Goal: Information Seeking & Learning: Find specific fact

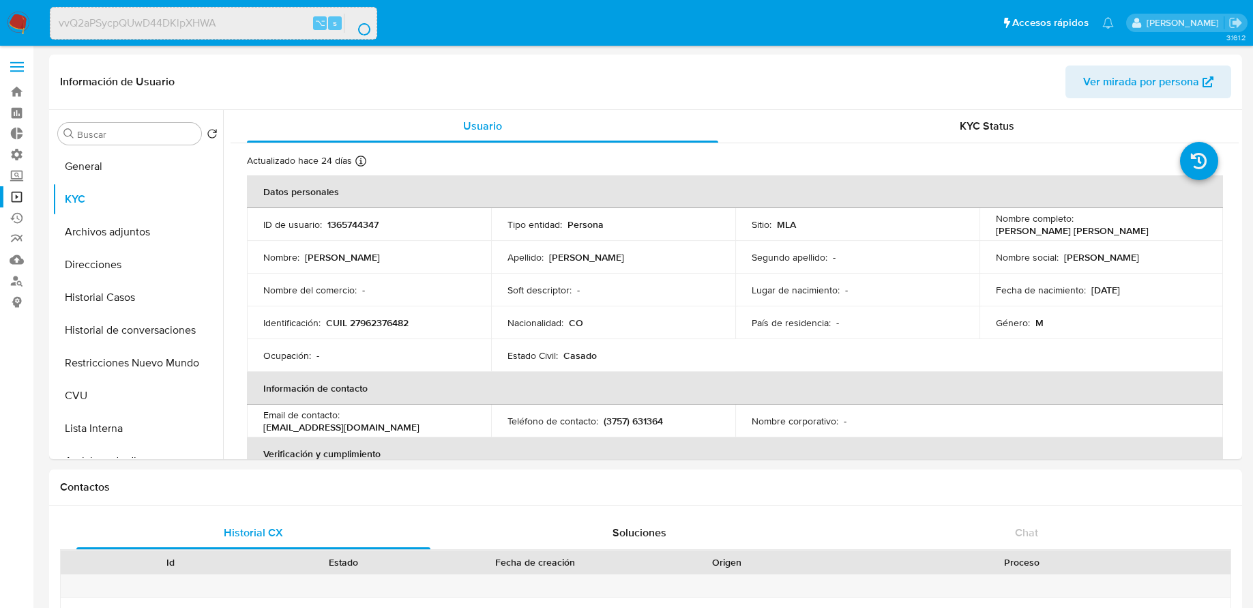
select select "10"
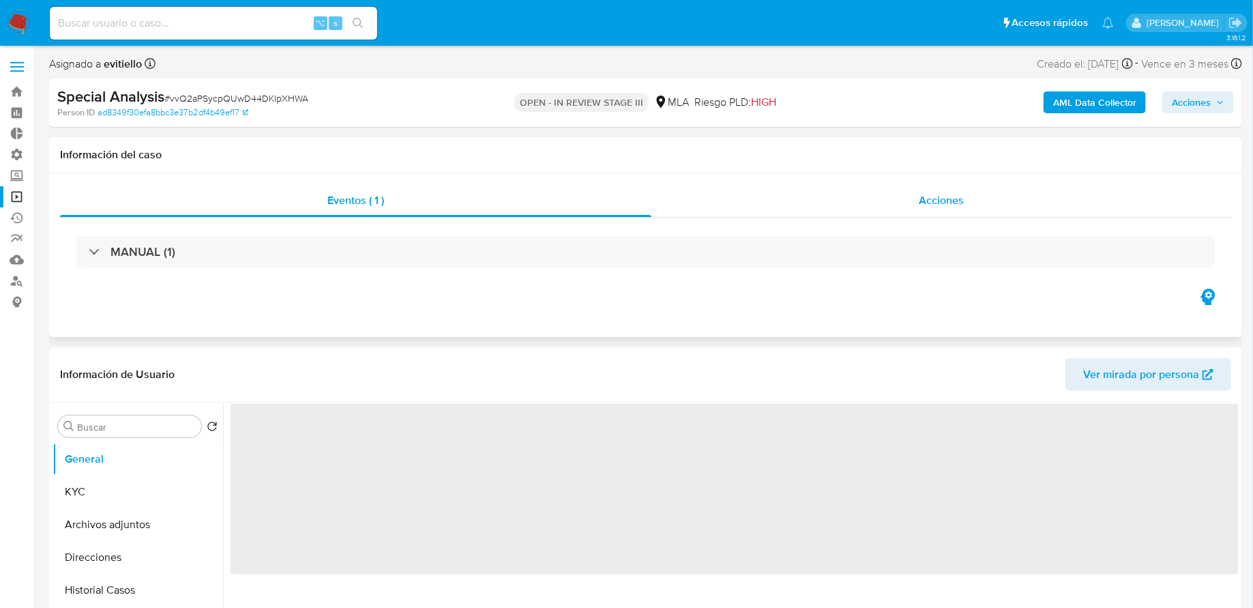
click at [770, 209] on div "Acciones" at bounding box center [942, 200] width 580 height 33
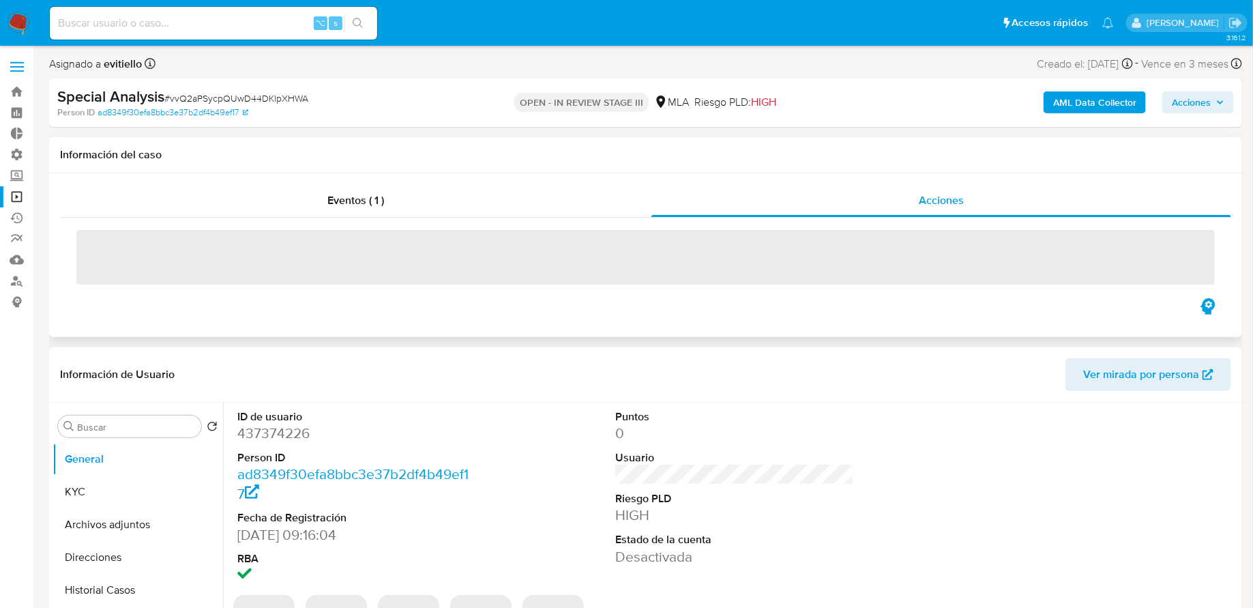
select select "10"
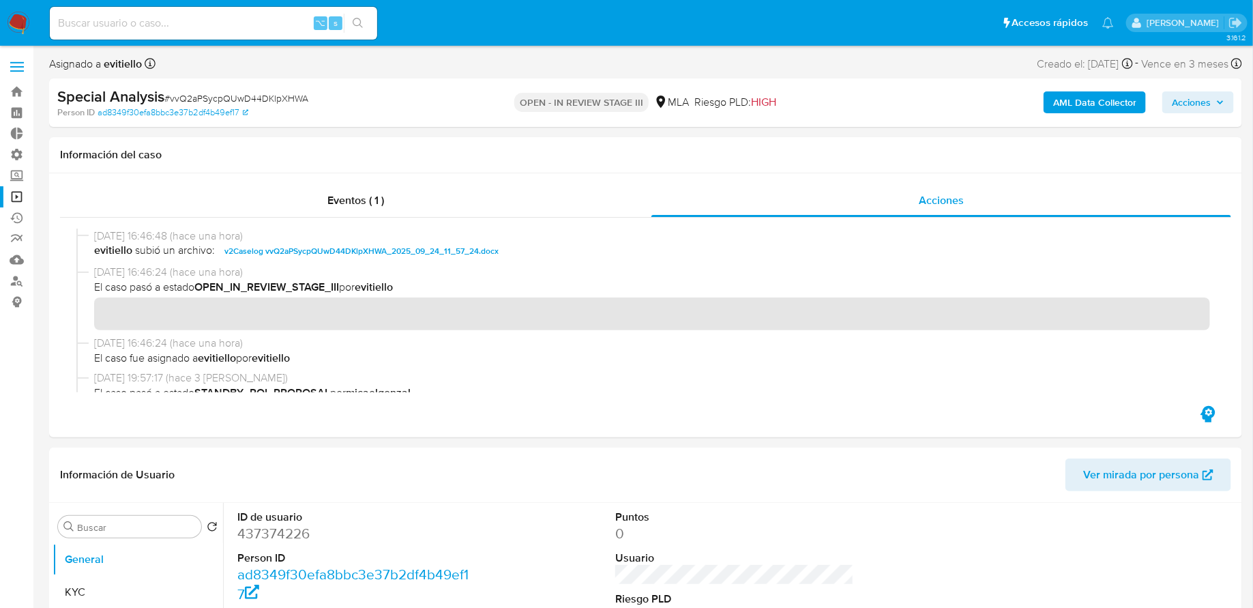
click at [235, 28] on input at bounding box center [214, 23] width 328 height 18
paste input "2306242333"
type input "2306242333"
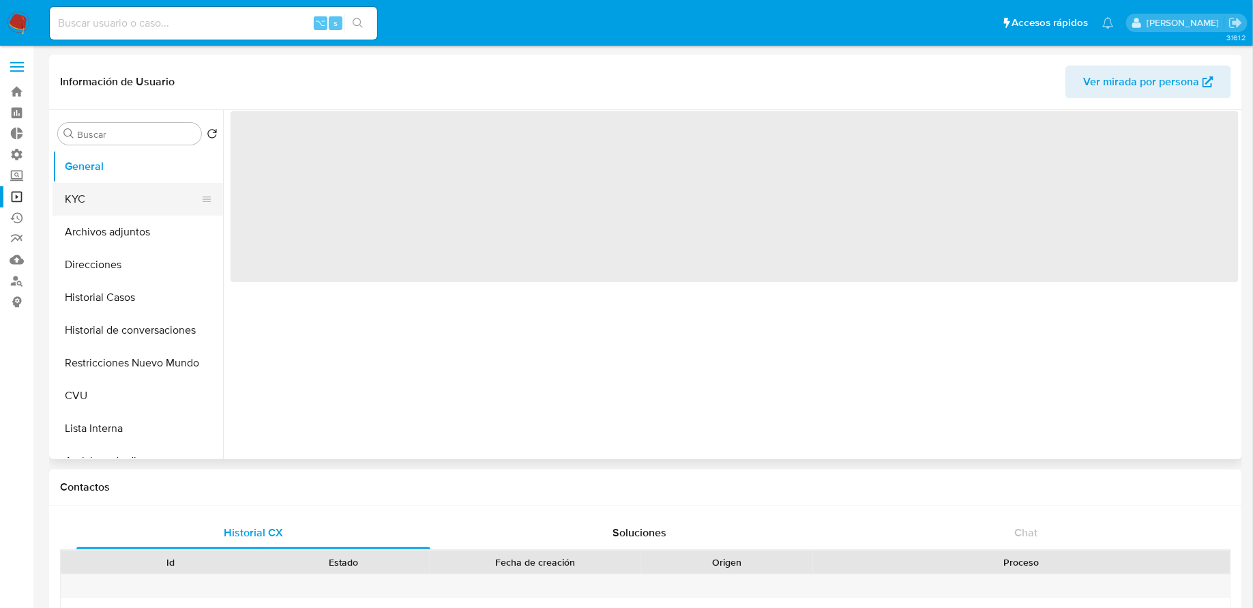
select select "10"
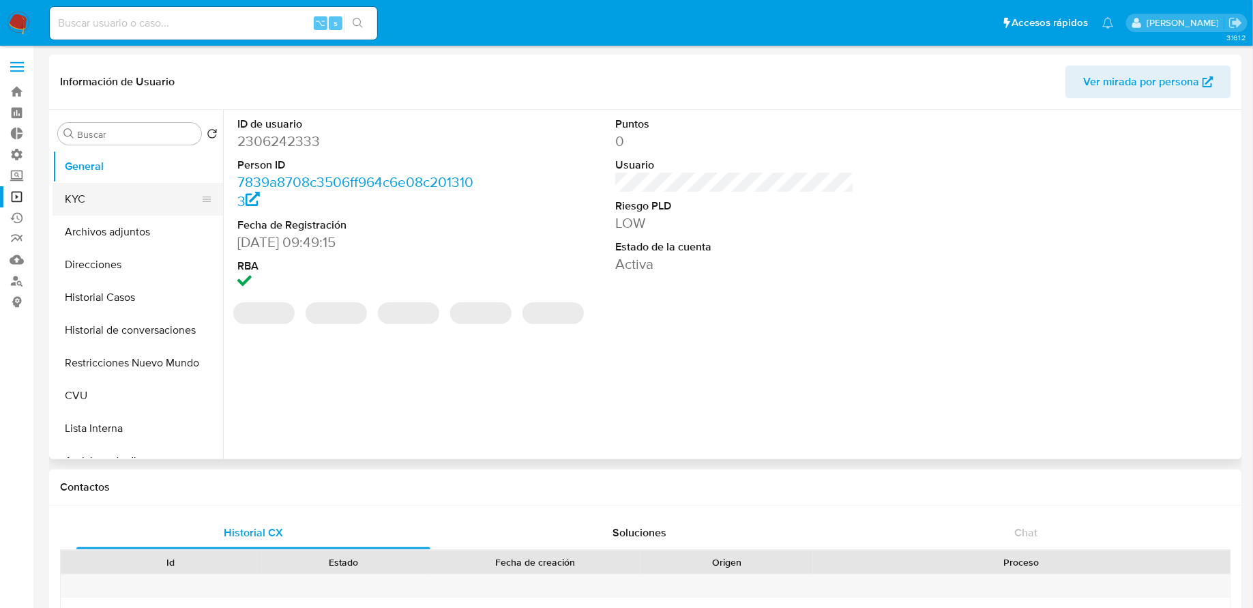
click at [115, 207] on button "KYC" at bounding box center [133, 199] width 160 height 33
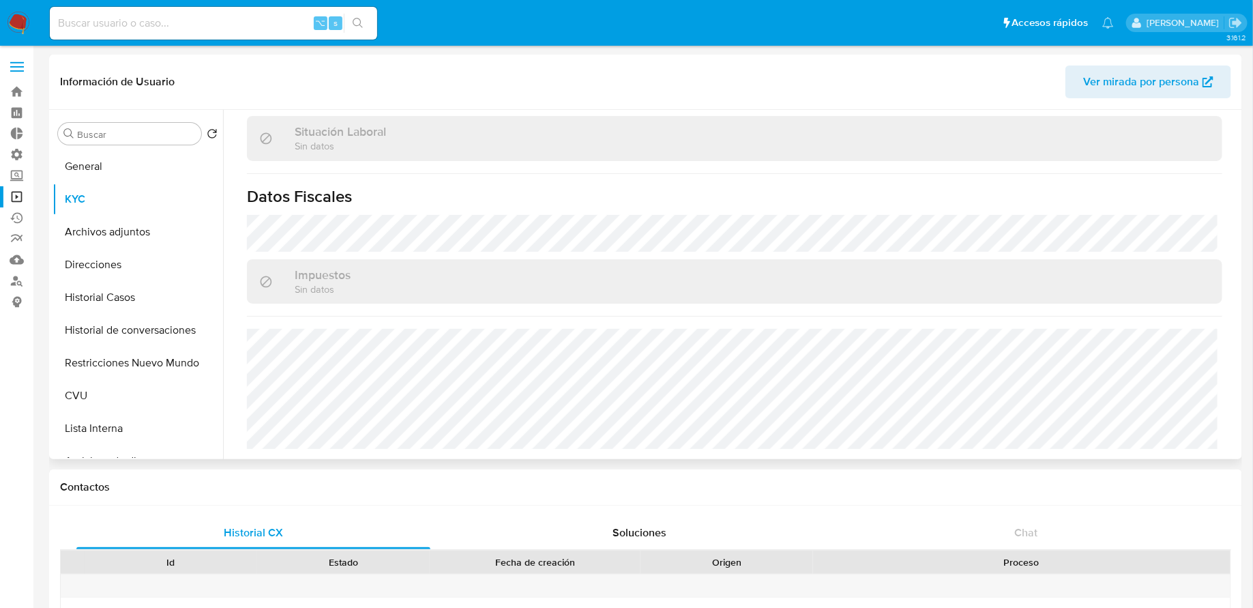
scroll to position [705, 0]
click at [102, 267] on button "Direcciones" at bounding box center [133, 264] width 160 height 33
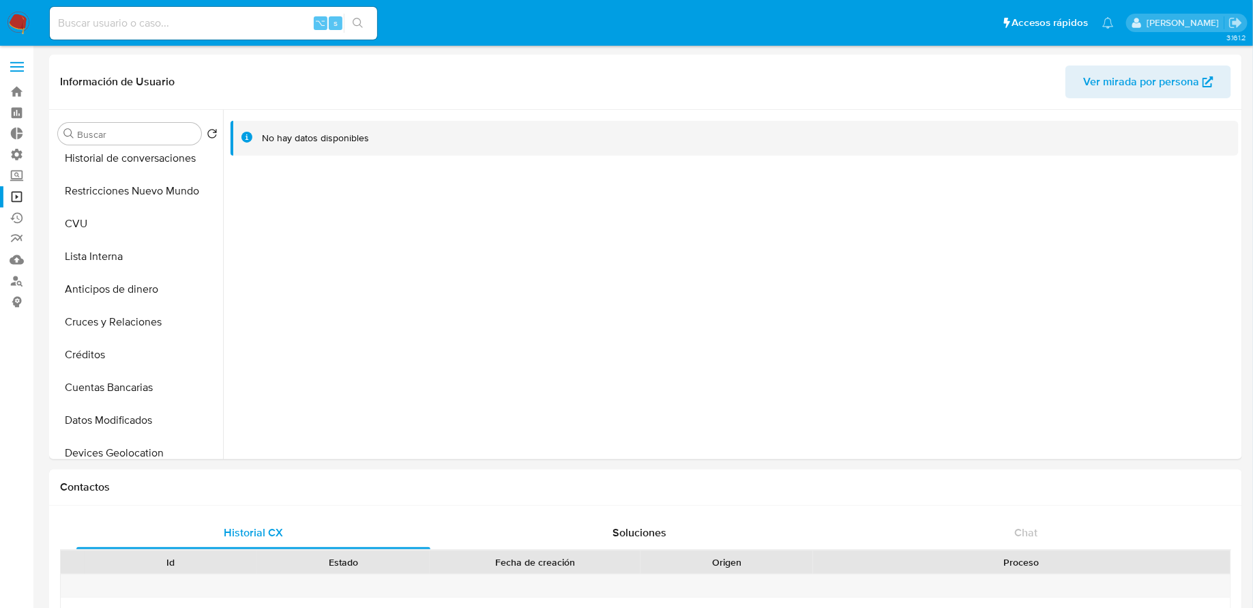
scroll to position [1204, 0]
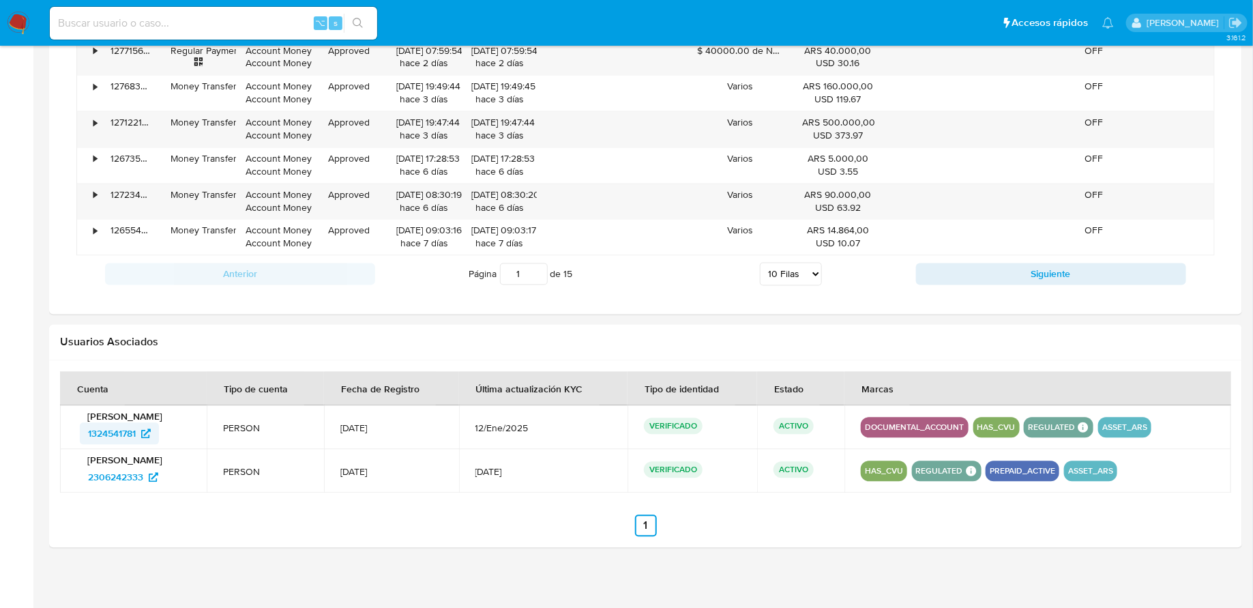
click at [117, 425] on span "1324541781" at bounding box center [112, 434] width 48 height 22
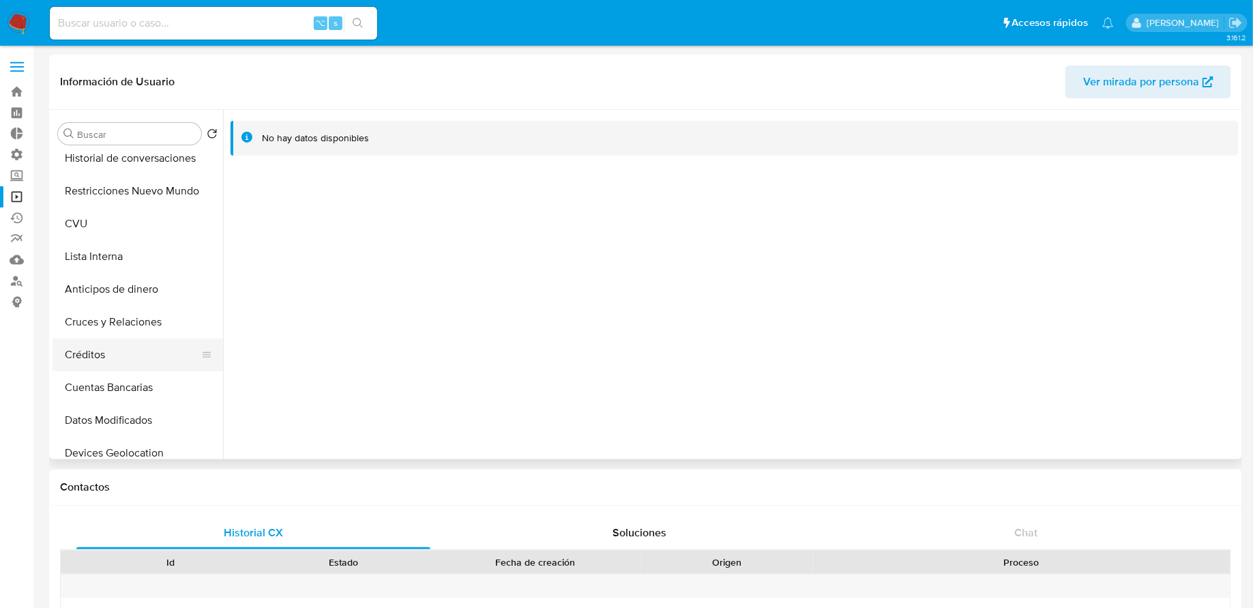
scroll to position [198, 0]
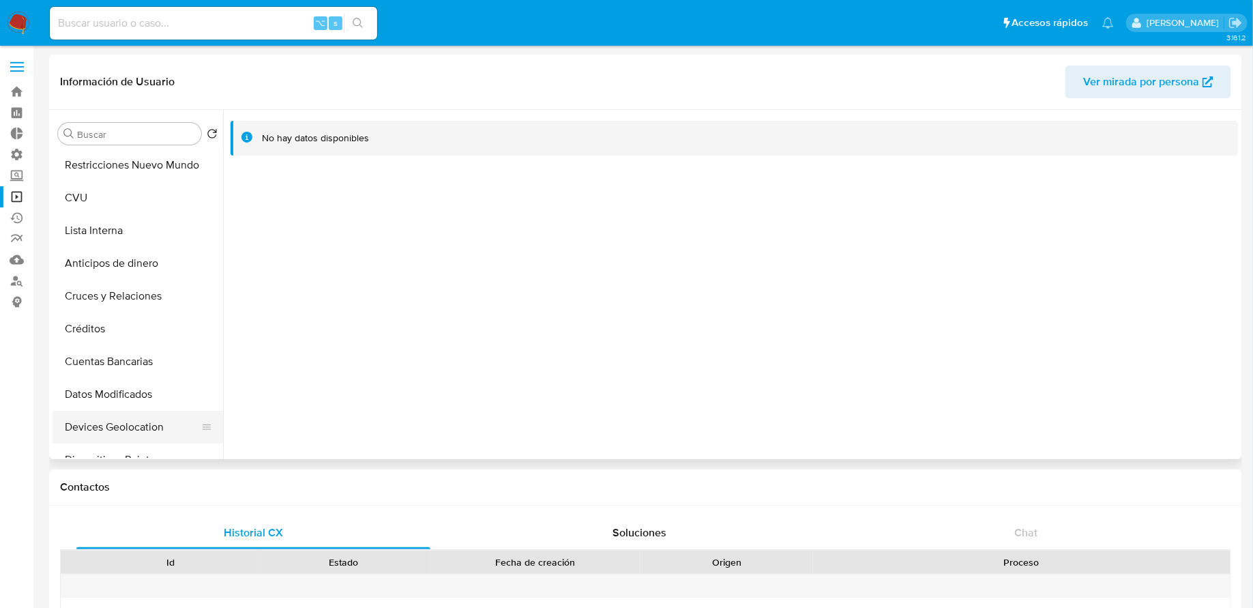
click at [120, 425] on button "Devices Geolocation" at bounding box center [133, 427] width 160 height 33
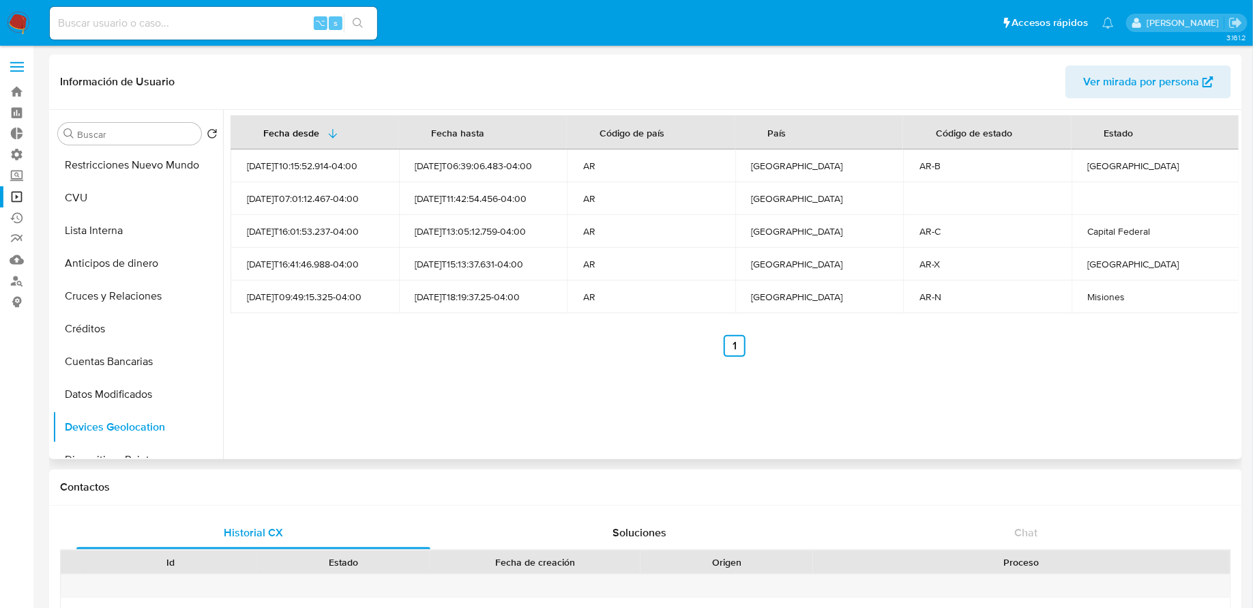
click at [715, 372] on div "Fecha desde Fecha hasta Código de país País Código de estado Estado 2025-03-29T…" at bounding box center [731, 284] width 1016 height 349
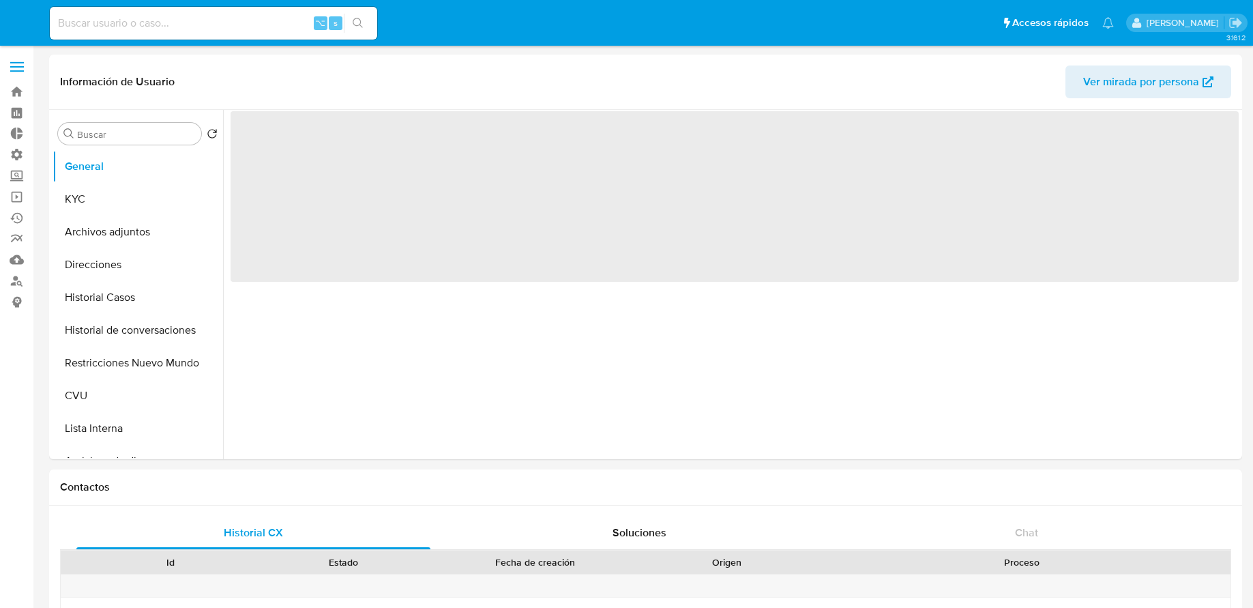
select select "10"
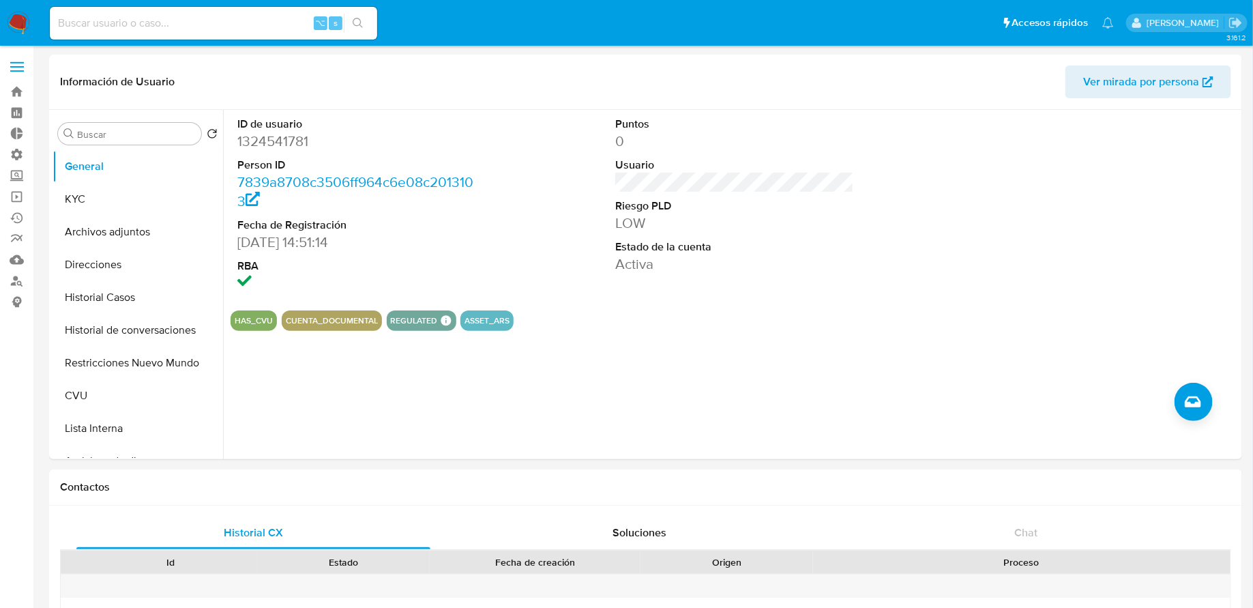
click at [255, 21] on input at bounding box center [214, 23] width 328 height 18
paste input "2111501680"
type input "2111501680"
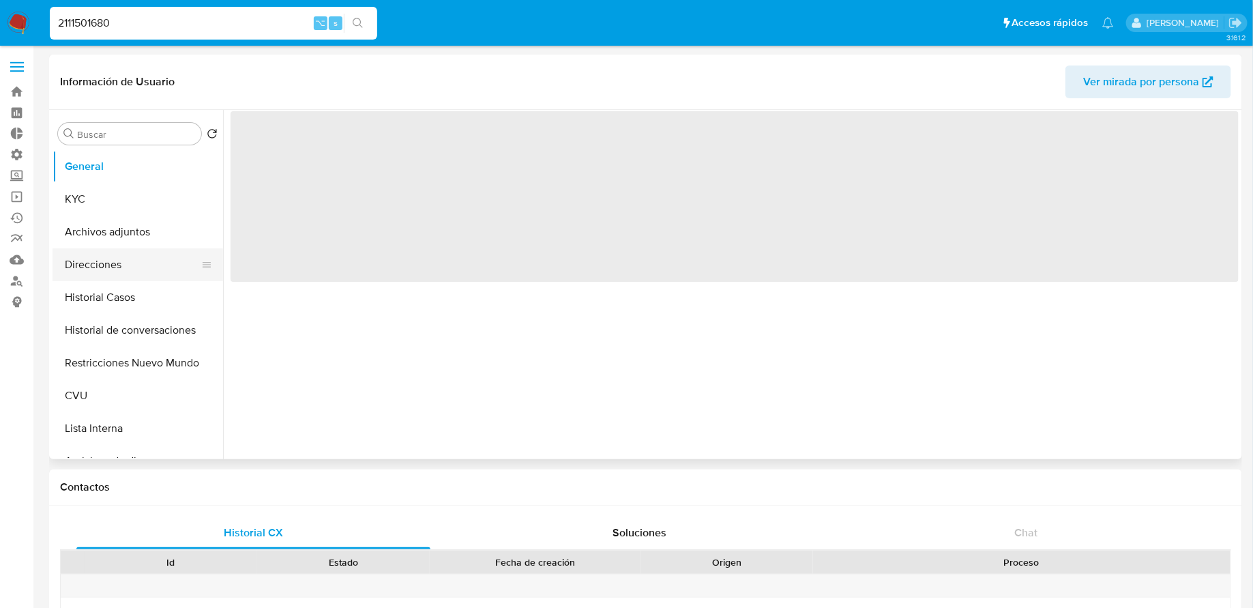
select select "10"
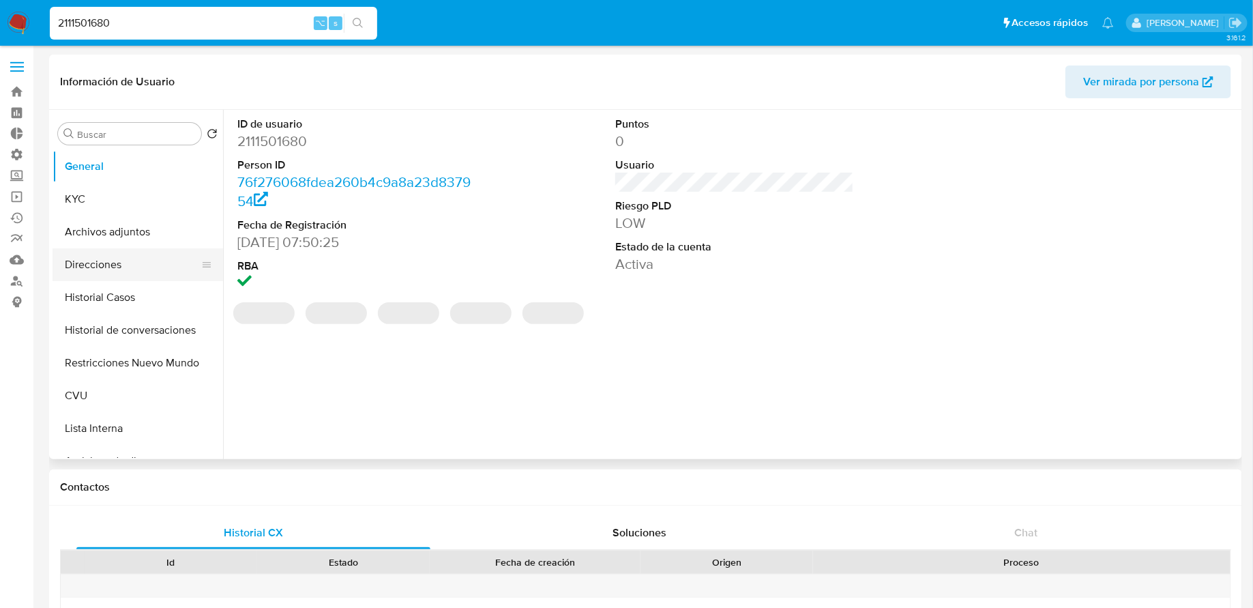
click at [123, 259] on button "Direcciones" at bounding box center [133, 264] width 160 height 33
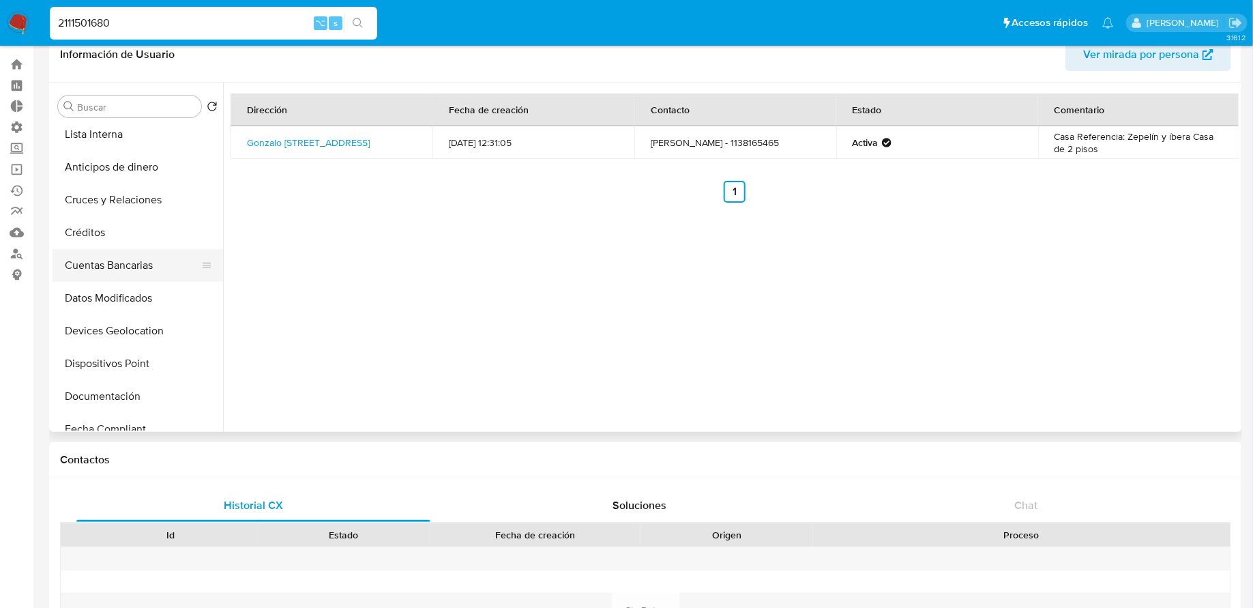
scroll to position [366, 0]
click at [143, 233] on button "Devices Geolocation" at bounding box center [133, 232] width 160 height 33
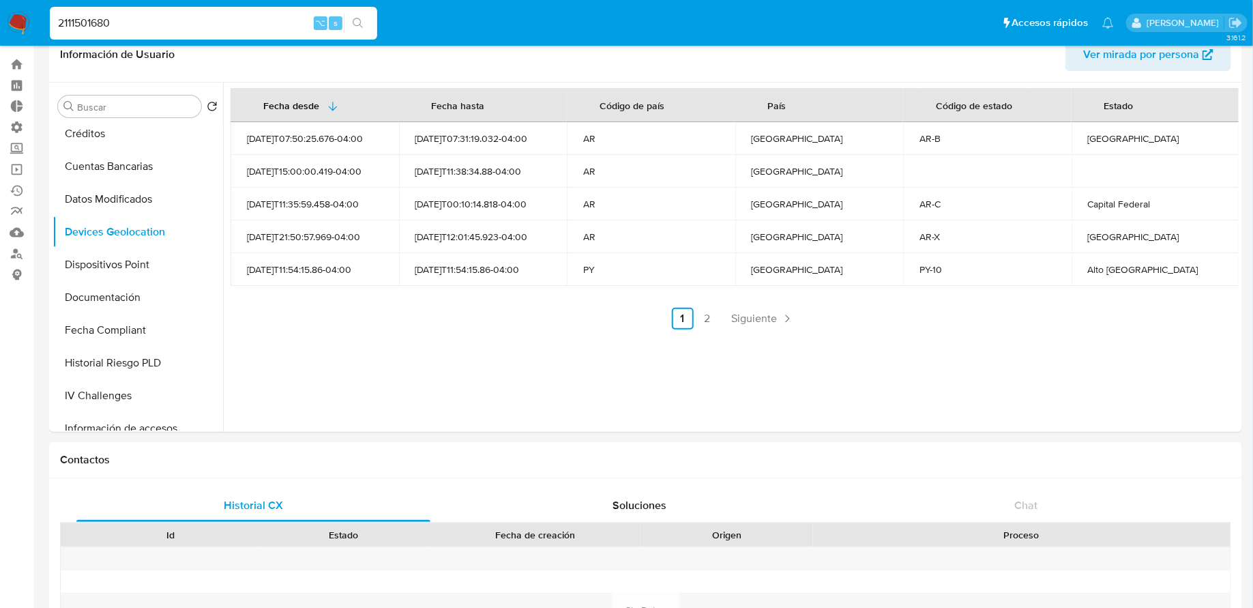
click at [278, 31] on input "2111501680" at bounding box center [214, 23] width 328 height 18
paste input "1681103531"
type input "1681103531"
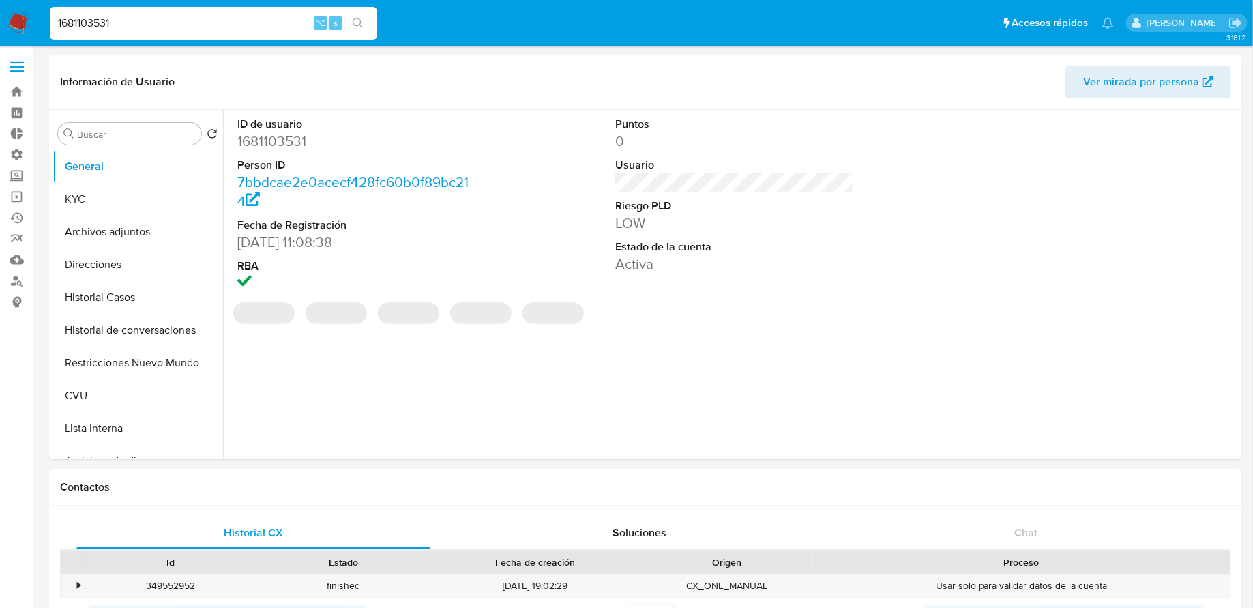
select select "10"
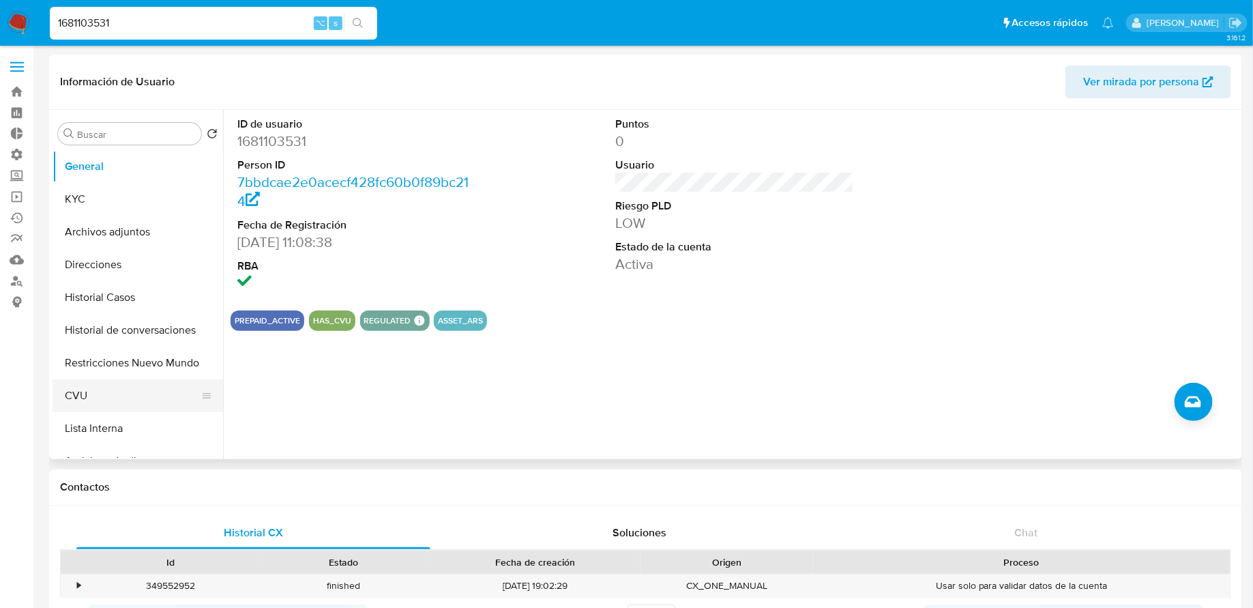
scroll to position [1, 0]
click at [107, 266] on button "Direcciones" at bounding box center [133, 264] width 160 height 33
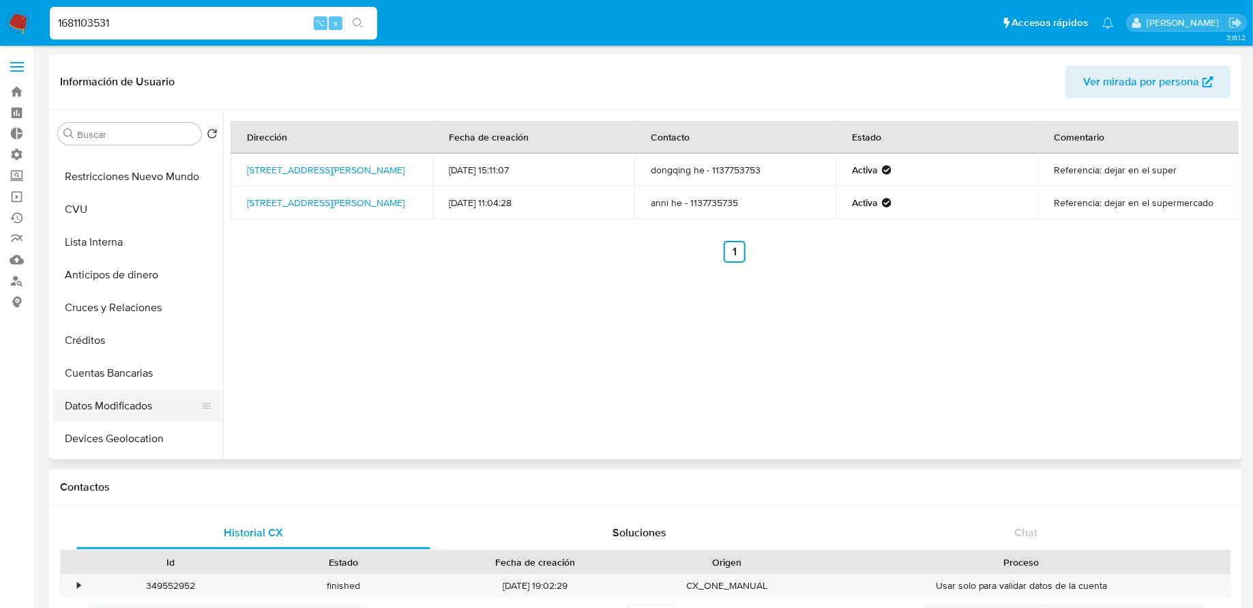
scroll to position [216, 0]
click at [135, 393] on button "Devices Geolocation" at bounding box center [133, 409] width 160 height 33
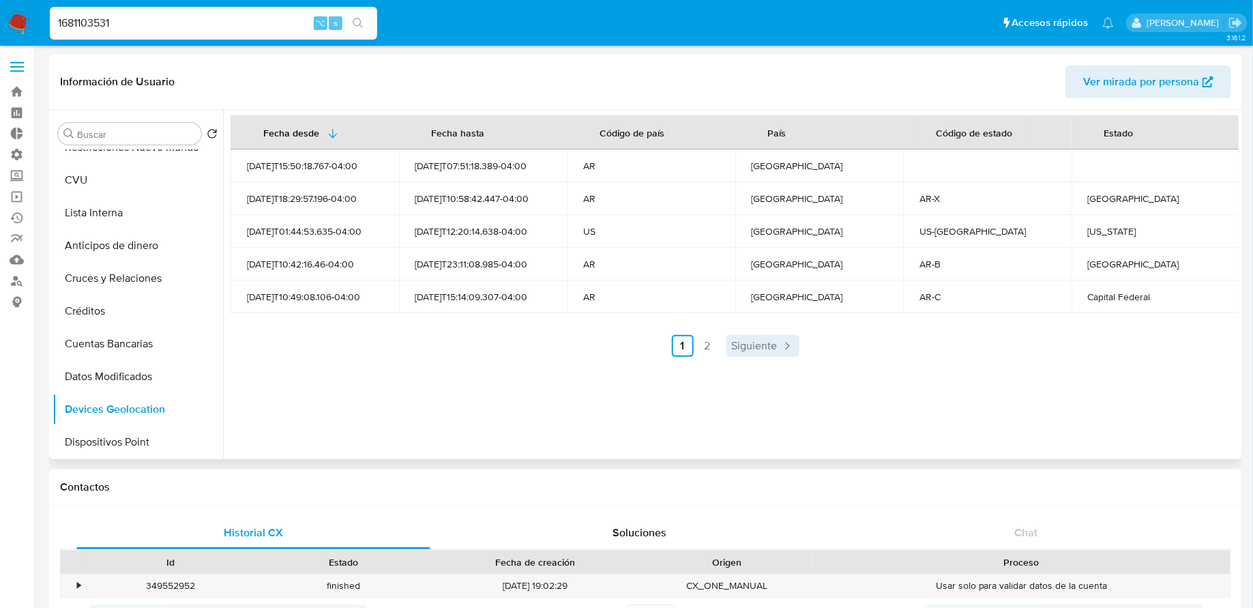
click at [771, 343] on span "Siguiente" at bounding box center [755, 345] width 46 height 11
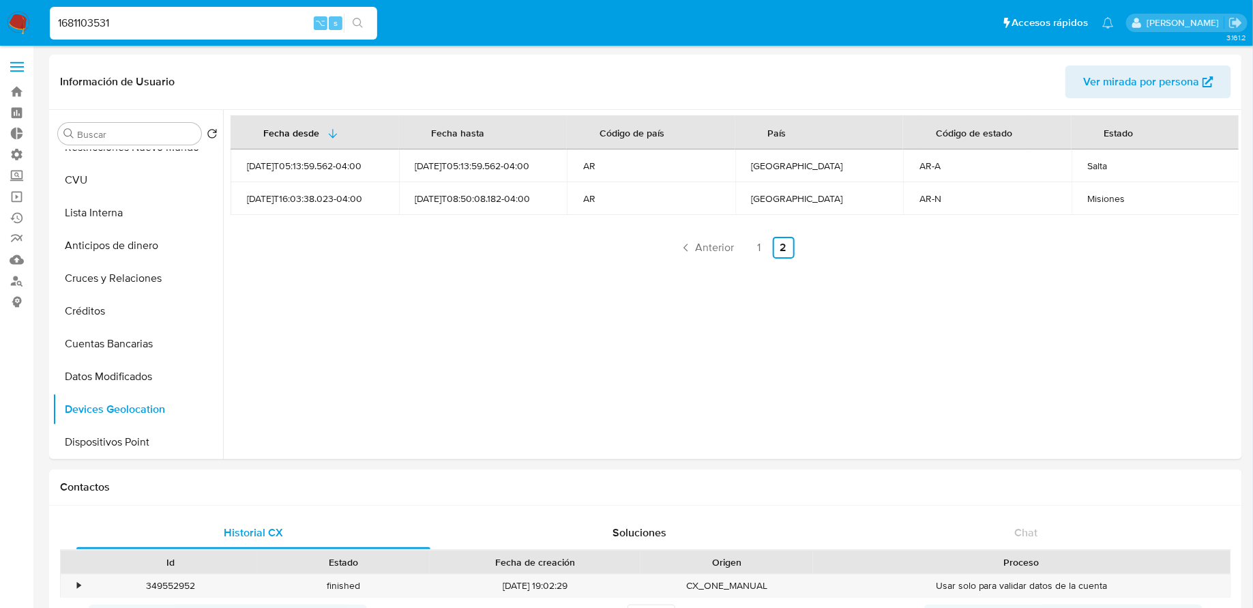
click at [252, 14] on input "1681103531" at bounding box center [214, 23] width 328 height 18
paste input "382908285"
type input "1382908285"
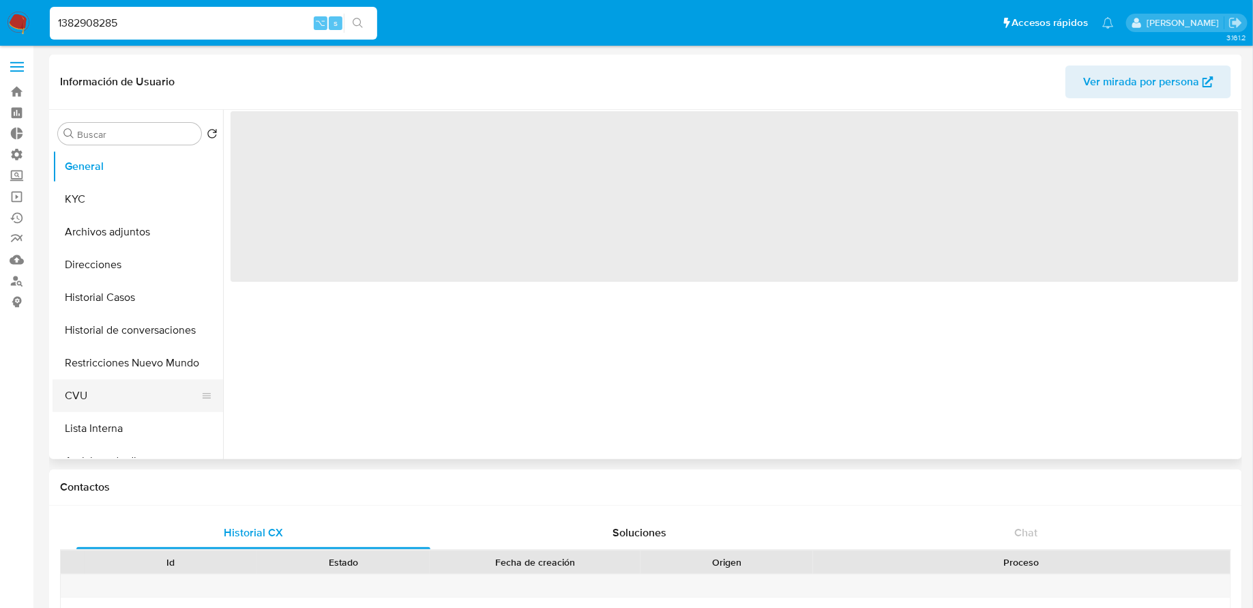
select select "10"
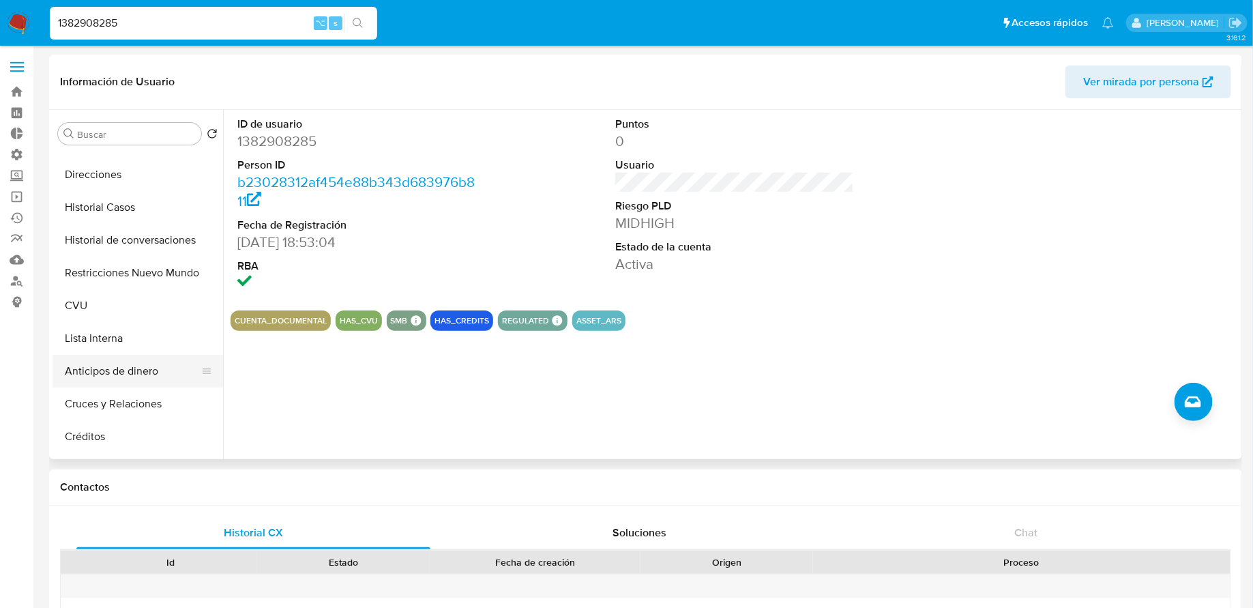
scroll to position [89, 0]
click at [125, 179] on button "Direcciones" at bounding box center [133, 176] width 160 height 33
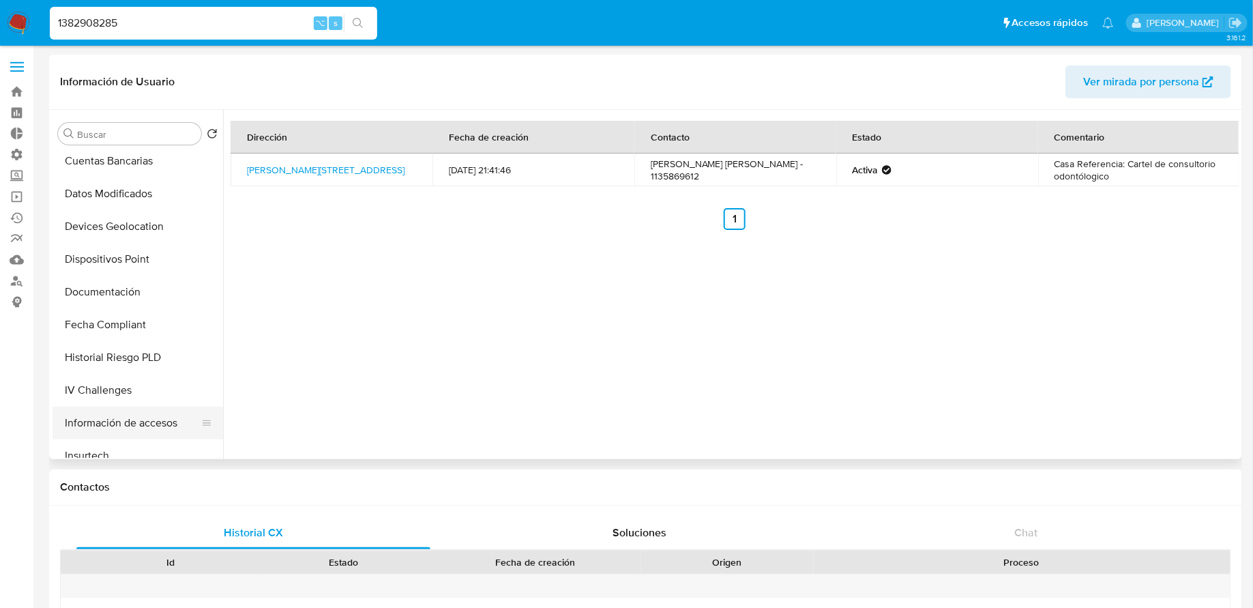
scroll to position [396, 0]
click at [136, 227] on button "Devices Geolocation" at bounding box center [133, 229] width 160 height 33
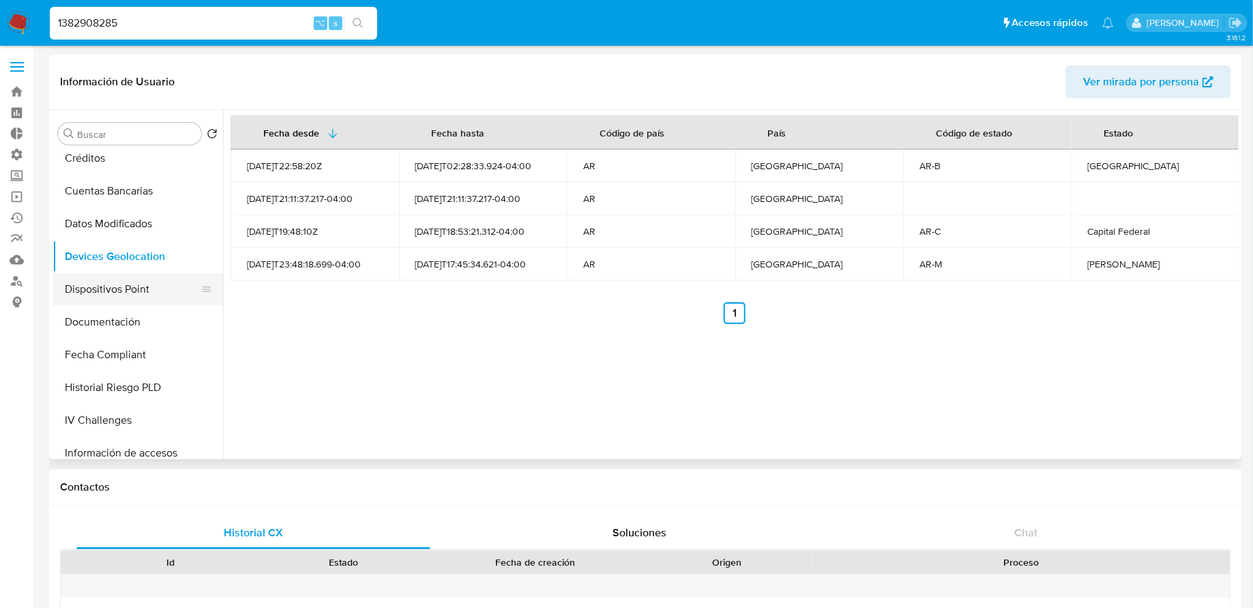
scroll to position [0, 0]
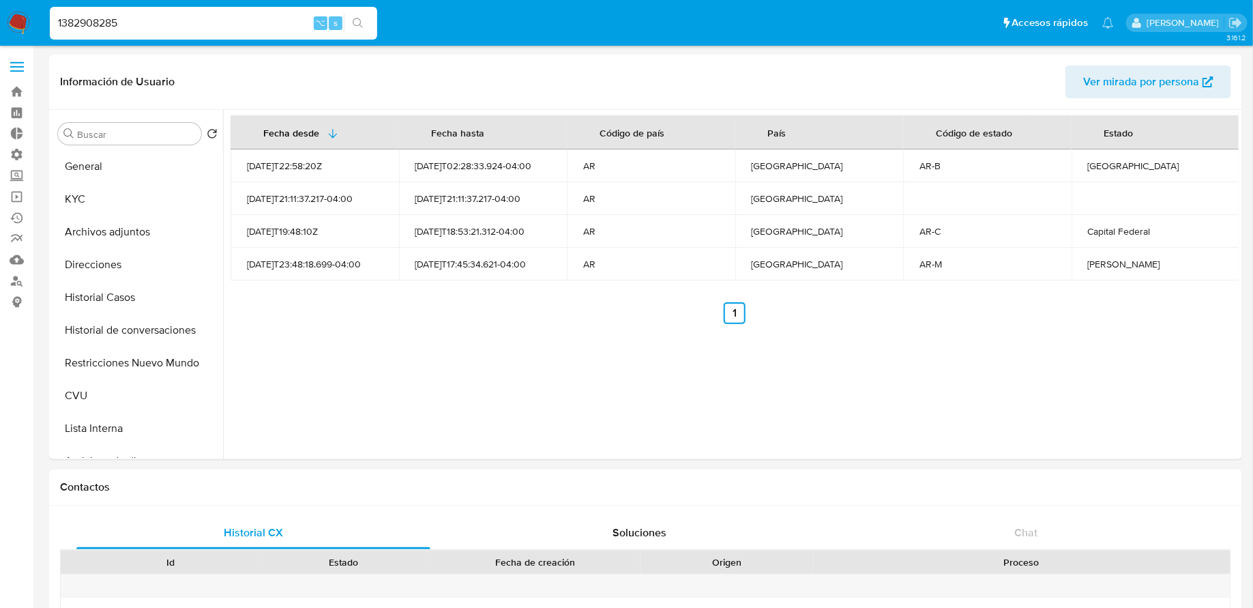
click at [166, 27] on input "1382908285" at bounding box center [214, 23] width 328 height 18
paste input "75755129"
type input "1375755129"
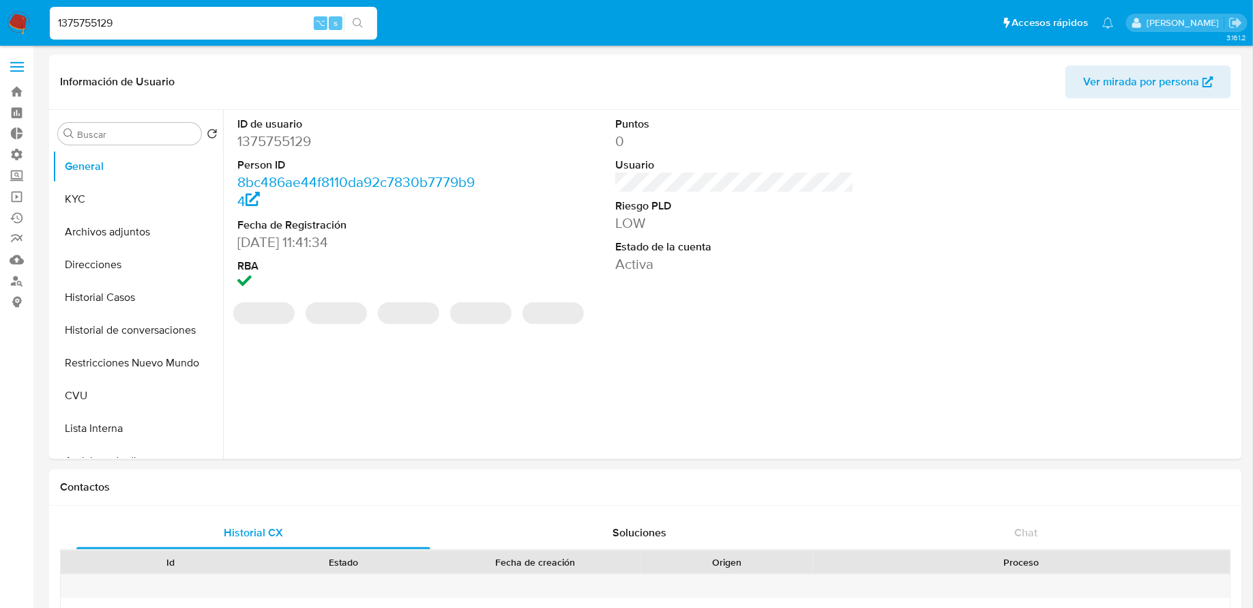
select select "10"
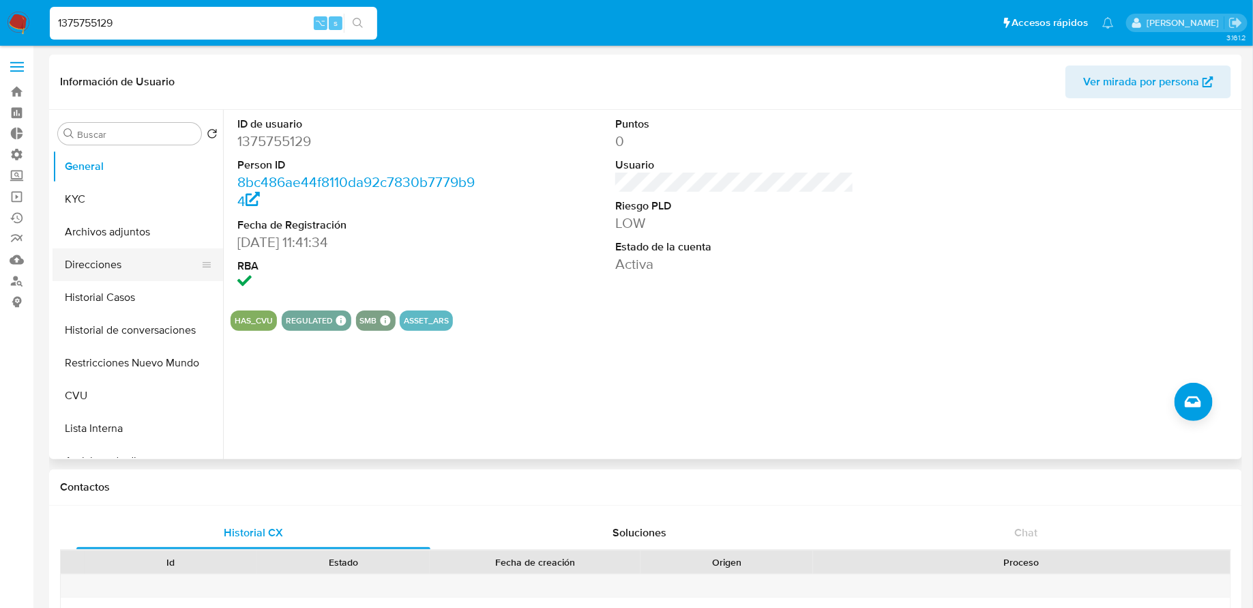
click at [123, 272] on button "Direcciones" at bounding box center [133, 264] width 160 height 33
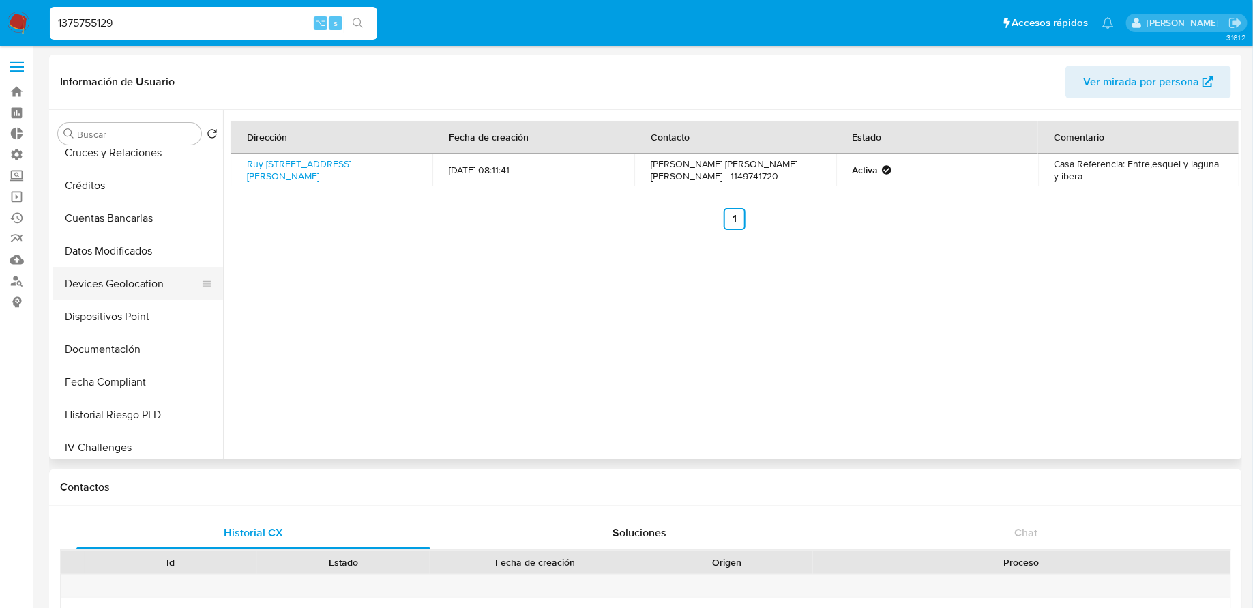
scroll to position [351, 0]
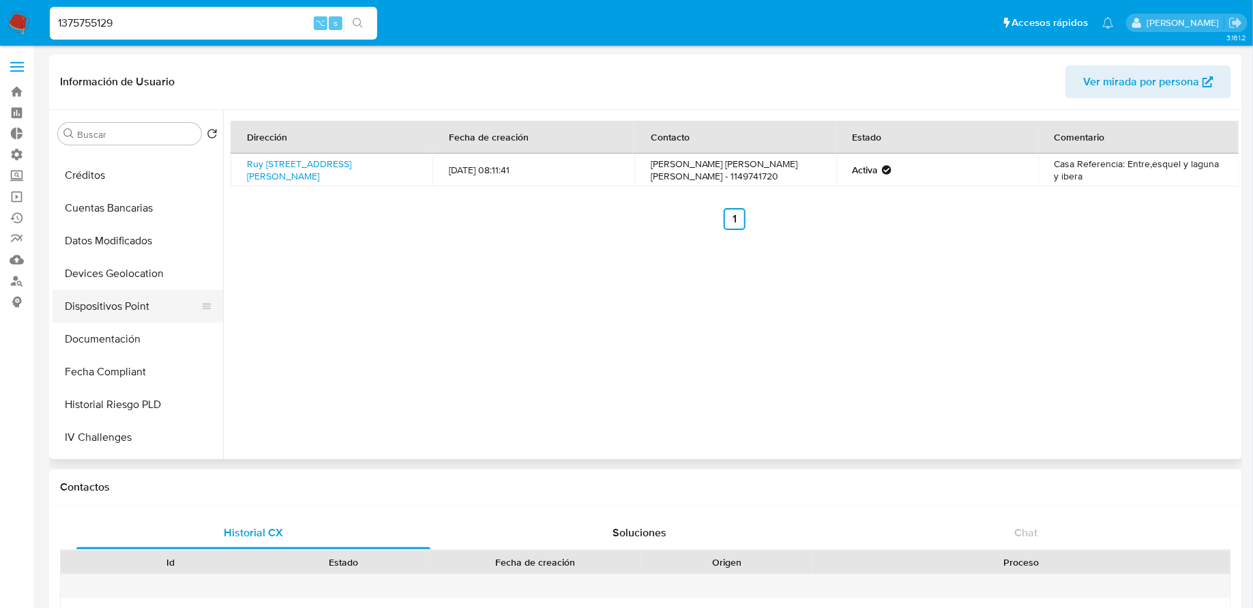
click at [130, 297] on button "Dispositivos Point" at bounding box center [133, 306] width 160 height 33
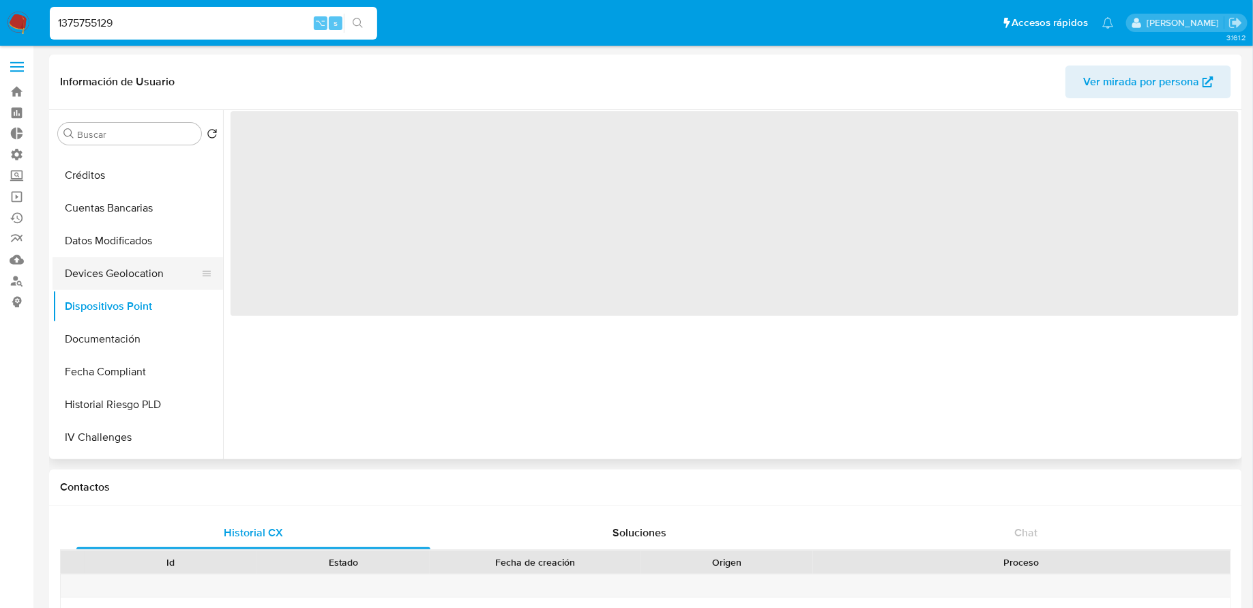
click at [130, 288] on button "Devices Geolocation" at bounding box center [133, 273] width 160 height 33
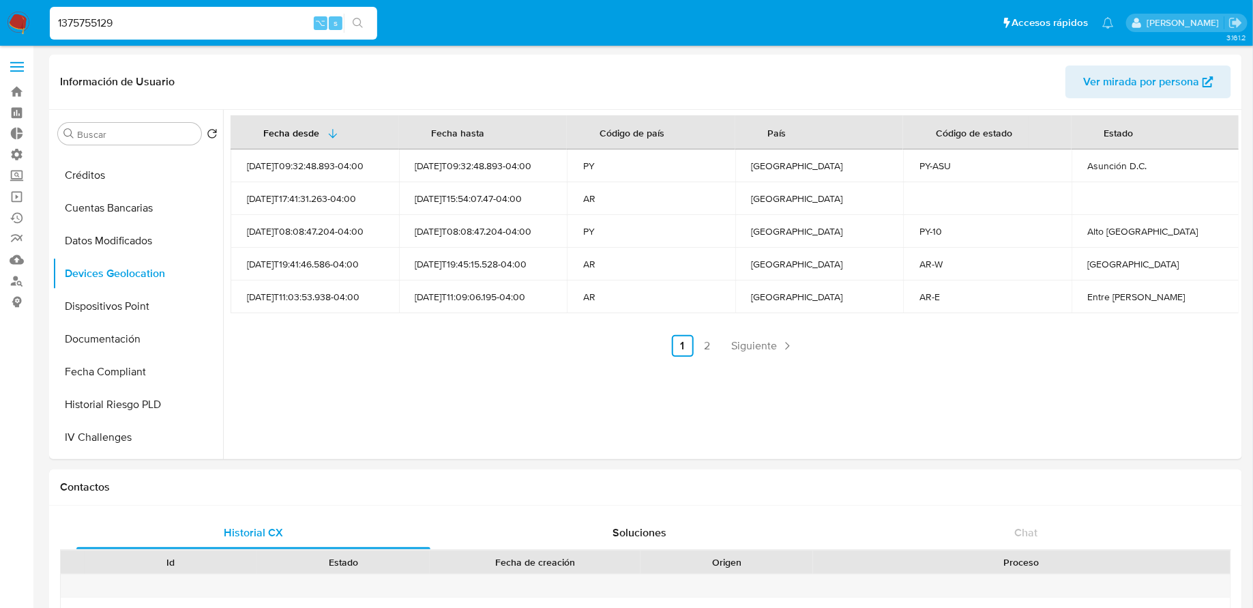
click at [154, 33] on div "1375755129 ⌥ s" at bounding box center [214, 23] width 328 height 33
click at [147, 30] on input "1375755129" at bounding box center [214, 23] width 328 height 18
paste input "133585357"
type input "1133585357"
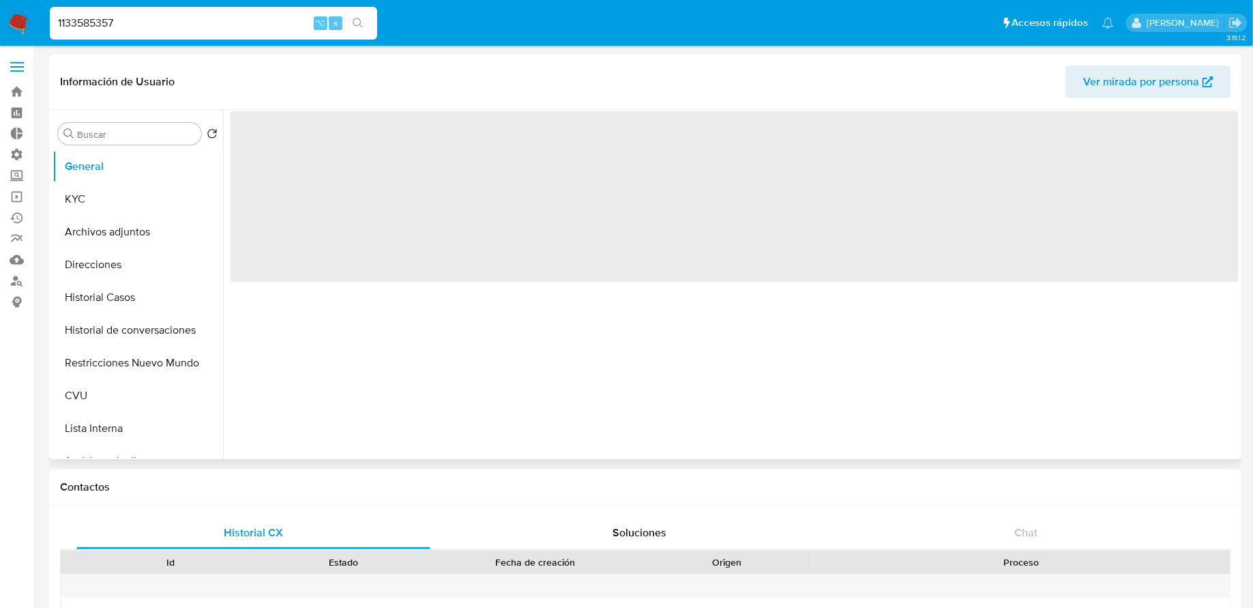
select select "10"
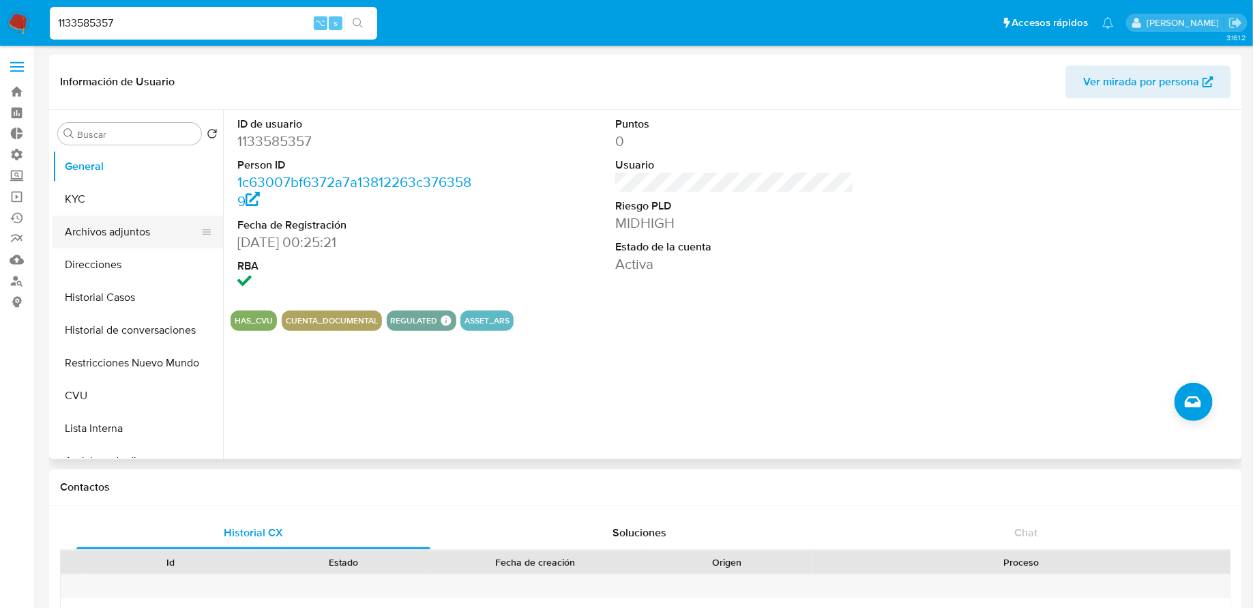
click at [137, 241] on button "Archivos adjuntos" at bounding box center [133, 232] width 160 height 33
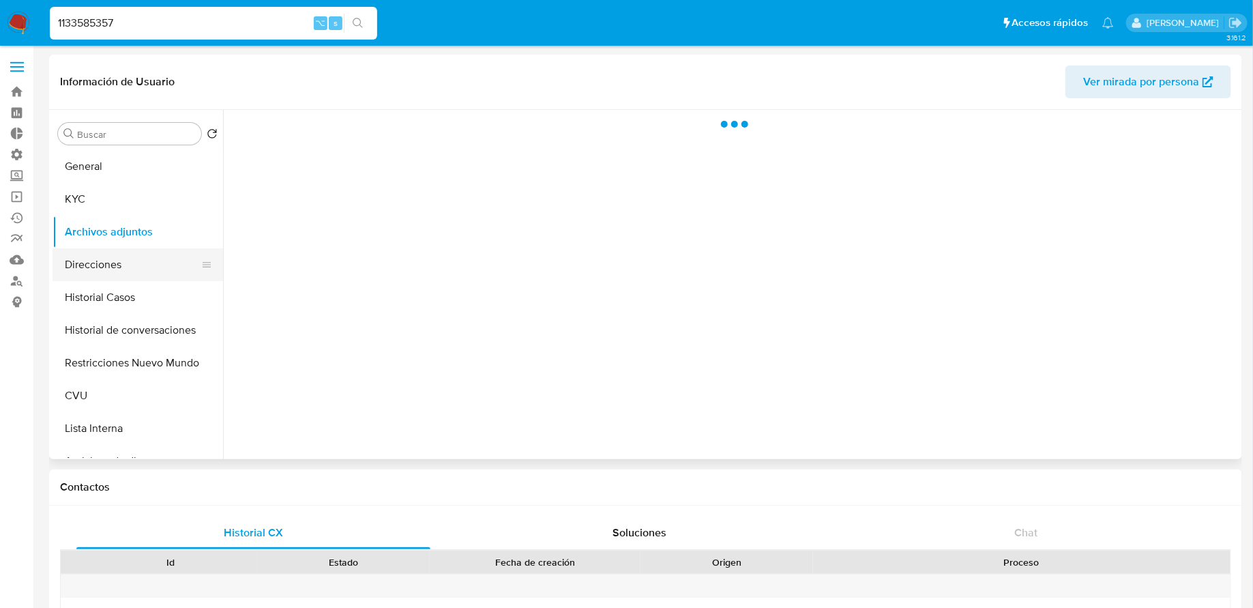
click at [130, 257] on button "Direcciones" at bounding box center [133, 264] width 160 height 33
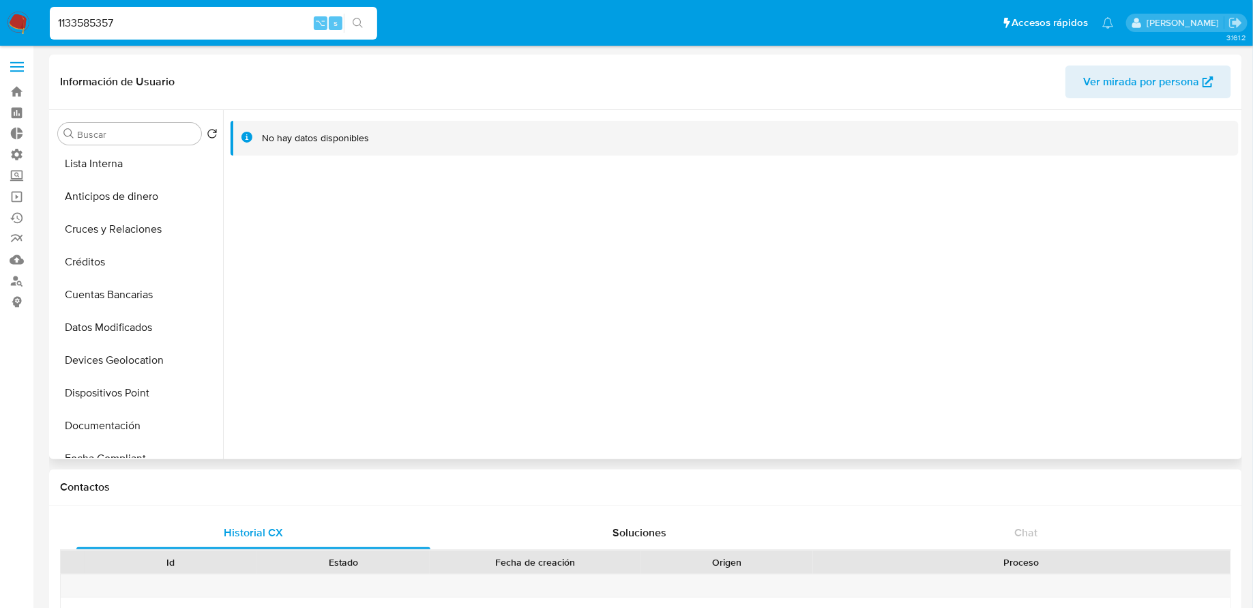
scroll to position [281, 0]
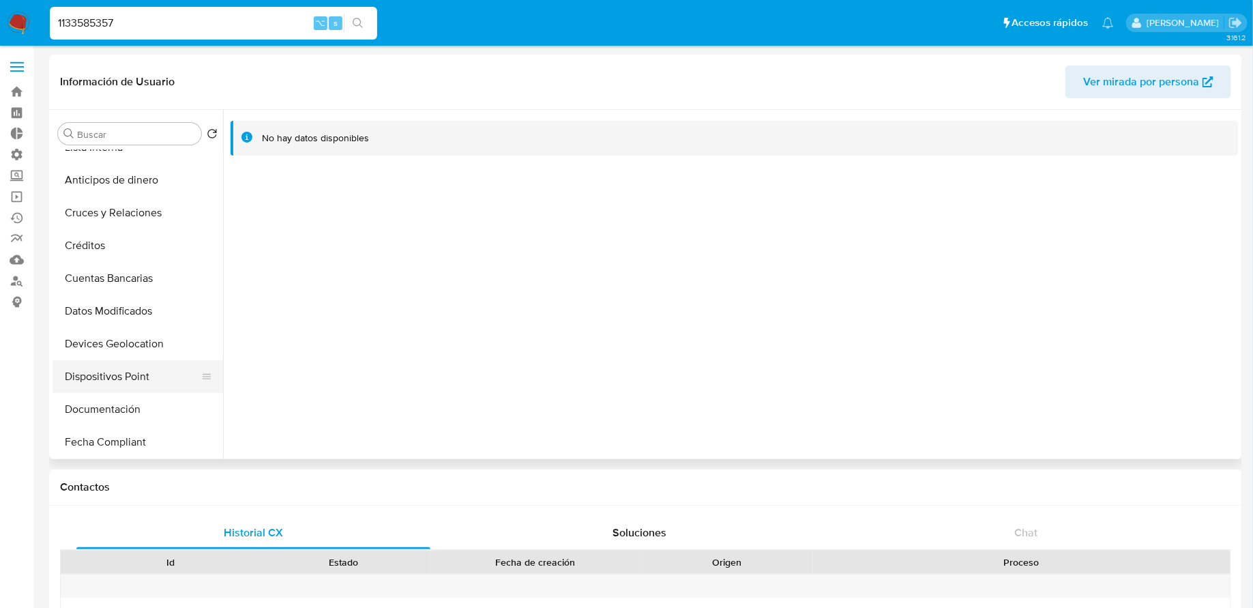
click at [120, 364] on button "Dispositivos Point" at bounding box center [133, 376] width 160 height 33
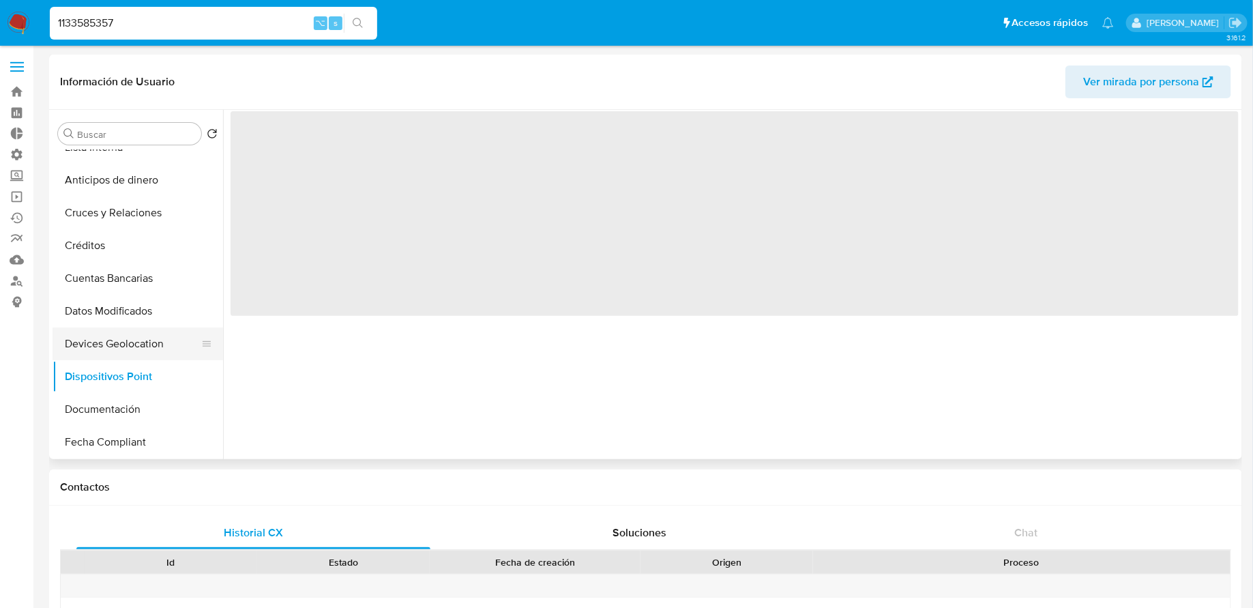
click at [117, 350] on button "Devices Geolocation" at bounding box center [133, 344] width 160 height 33
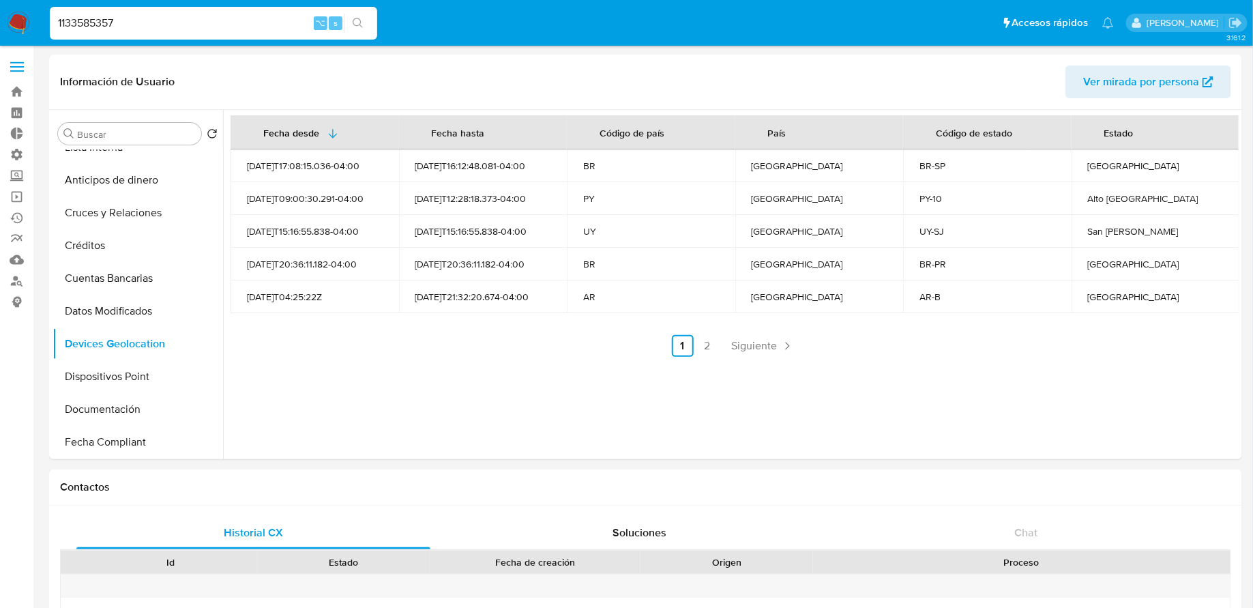
click at [156, 25] on input "1133585357" at bounding box center [214, 23] width 328 height 18
paste input "077654462"
type input "1077654462"
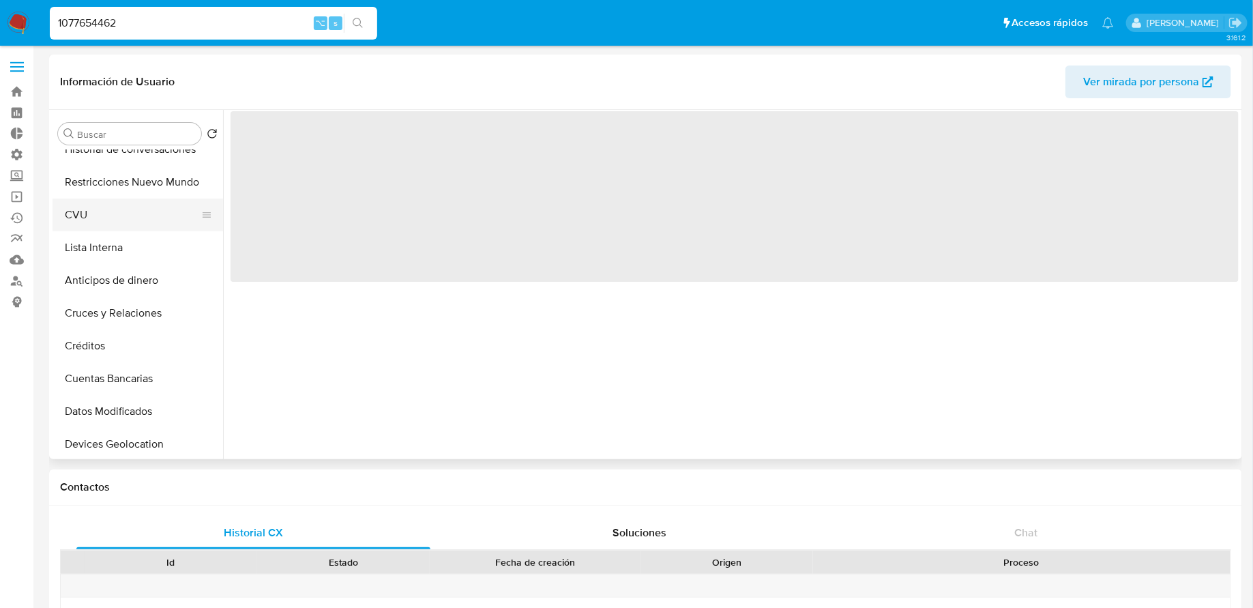
select select "10"
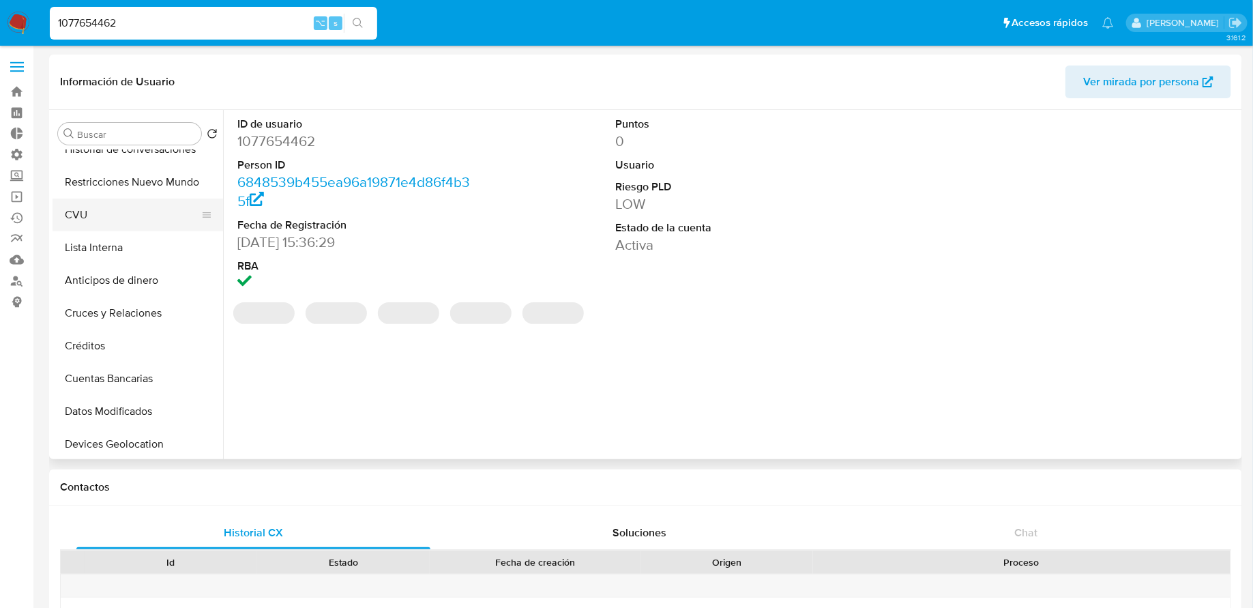
scroll to position [250, 0]
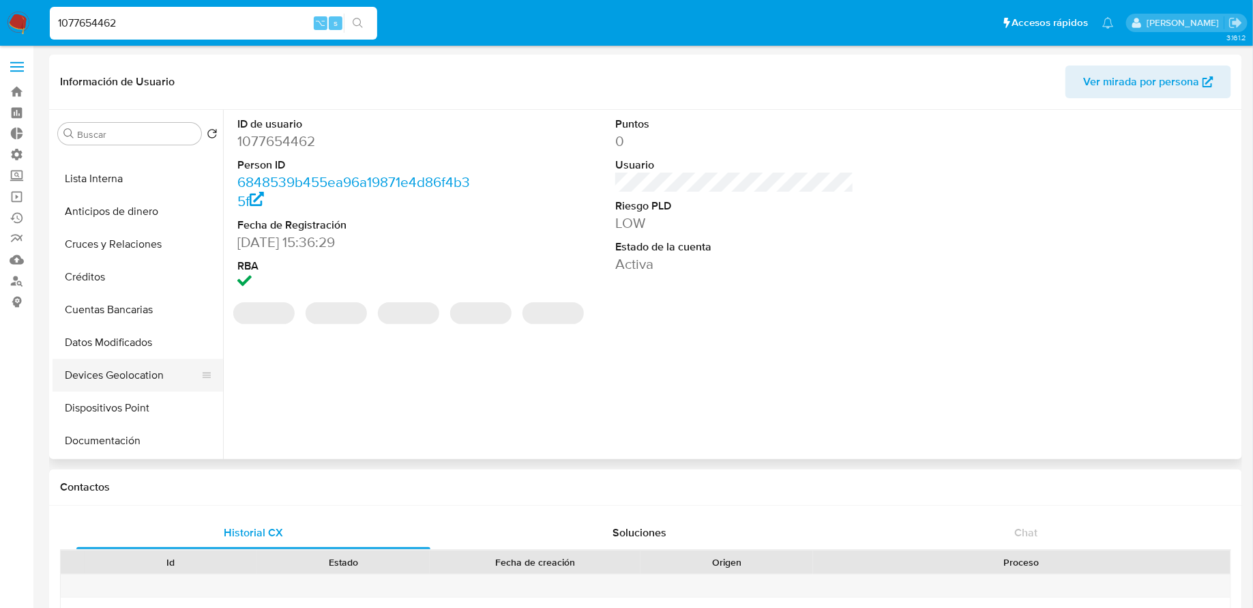
click at [130, 368] on button "Devices Geolocation" at bounding box center [133, 375] width 160 height 33
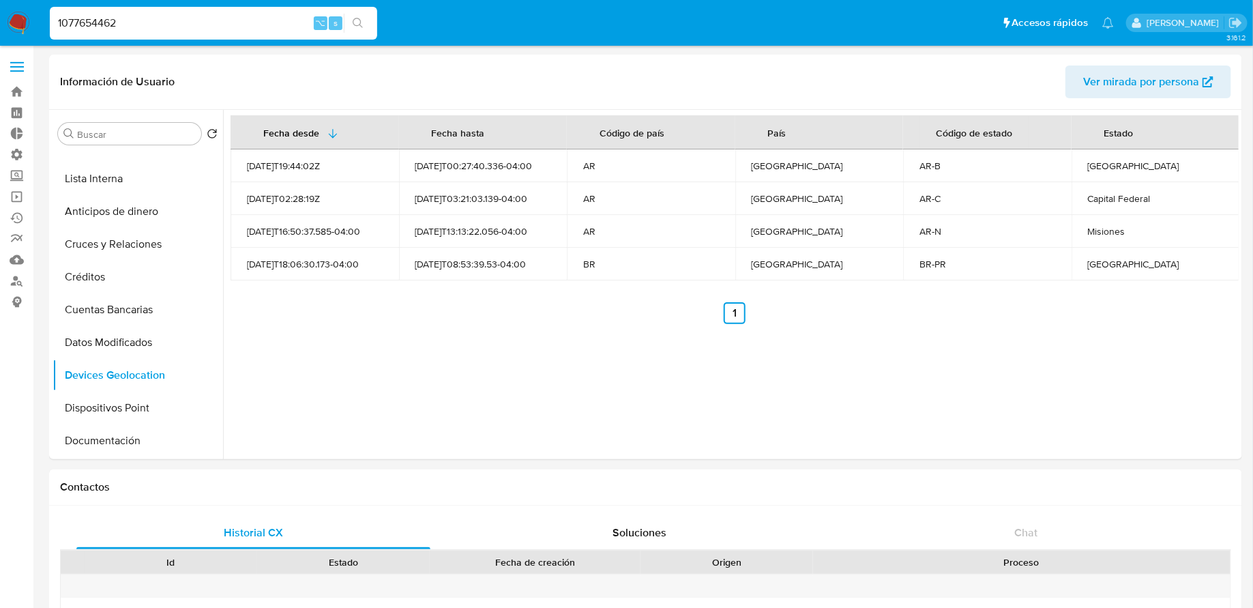
click at [153, 25] on input "1077654462" at bounding box center [214, 23] width 328 height 18
paste input "770530087"
type input "770530087"
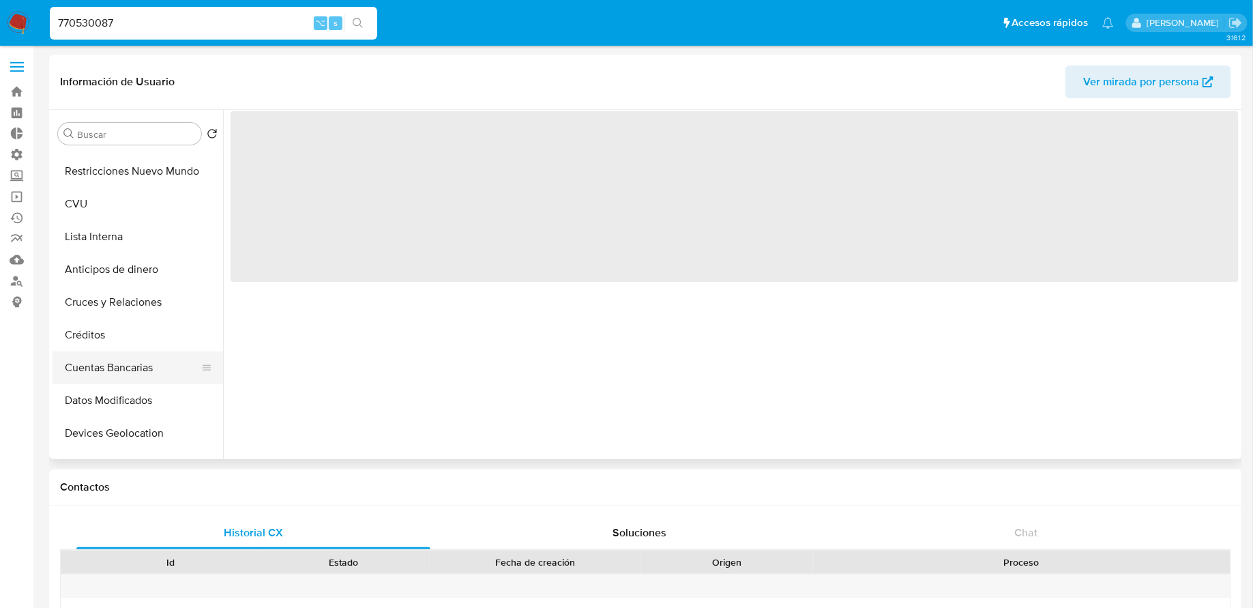
scroll to position [196, 0]
select select "10"
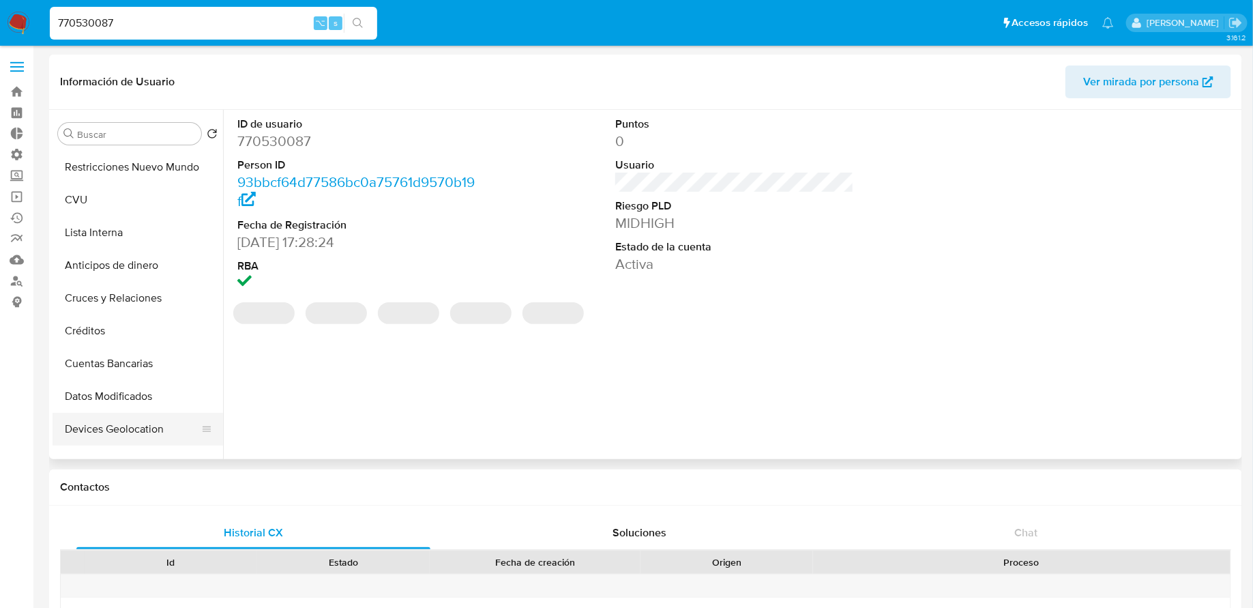
click at [106, 426] on button "Devices Geolocation" at bounding box center [133, 429] width 160 height 33
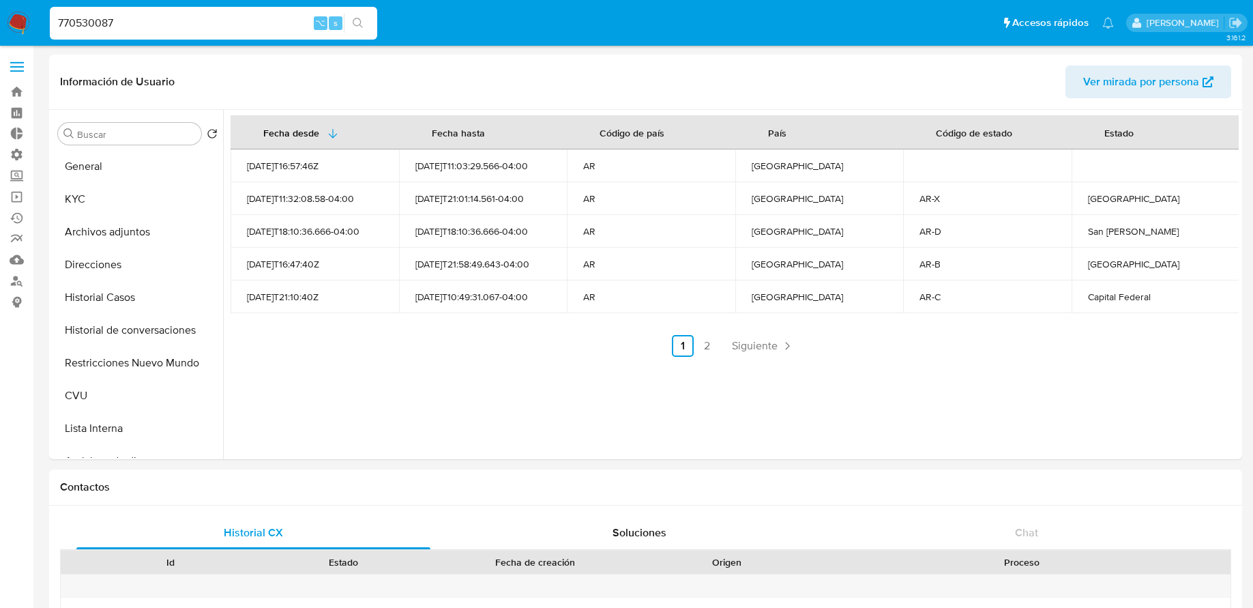
select select "10"
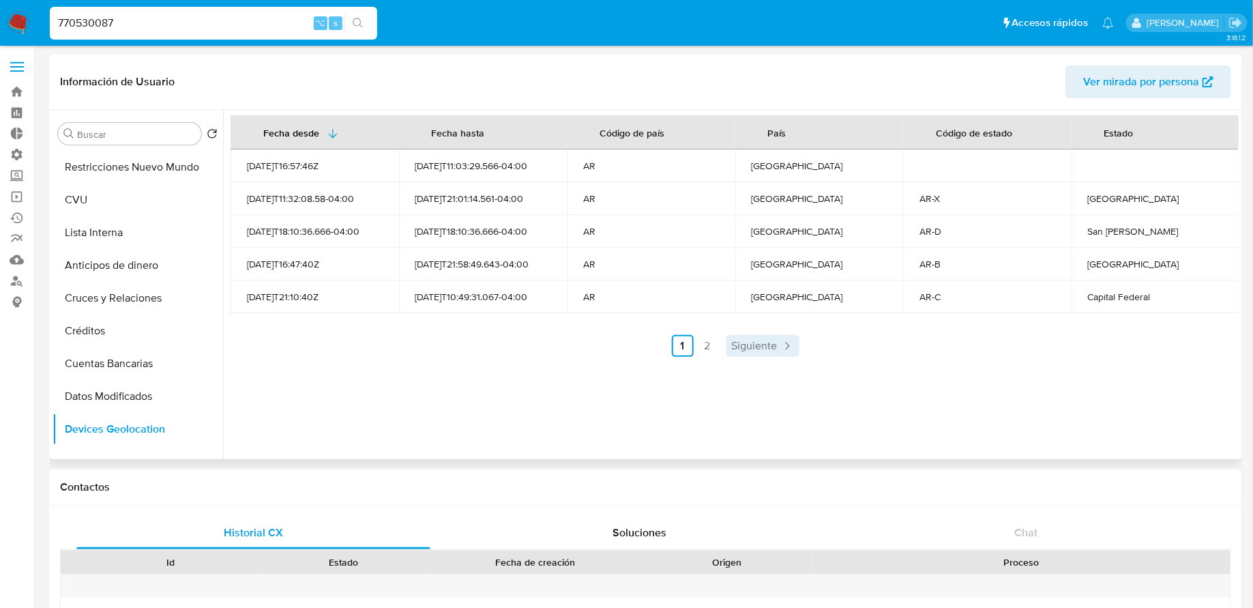
click at [753, 341] on span "Siguiente" at bounding box center [755, 345] width 46 height 11
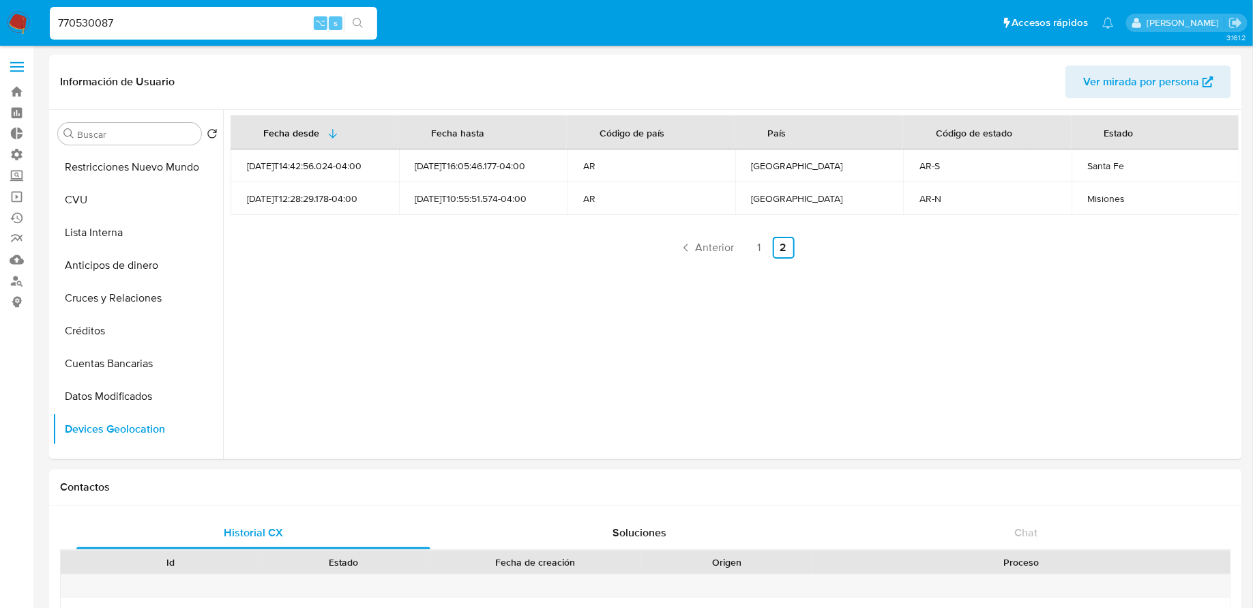
click at [201, 25] on input "770530087" at bounding box center [214, 23] width 328 height 18
paste input "650194741"
type input "650194741"
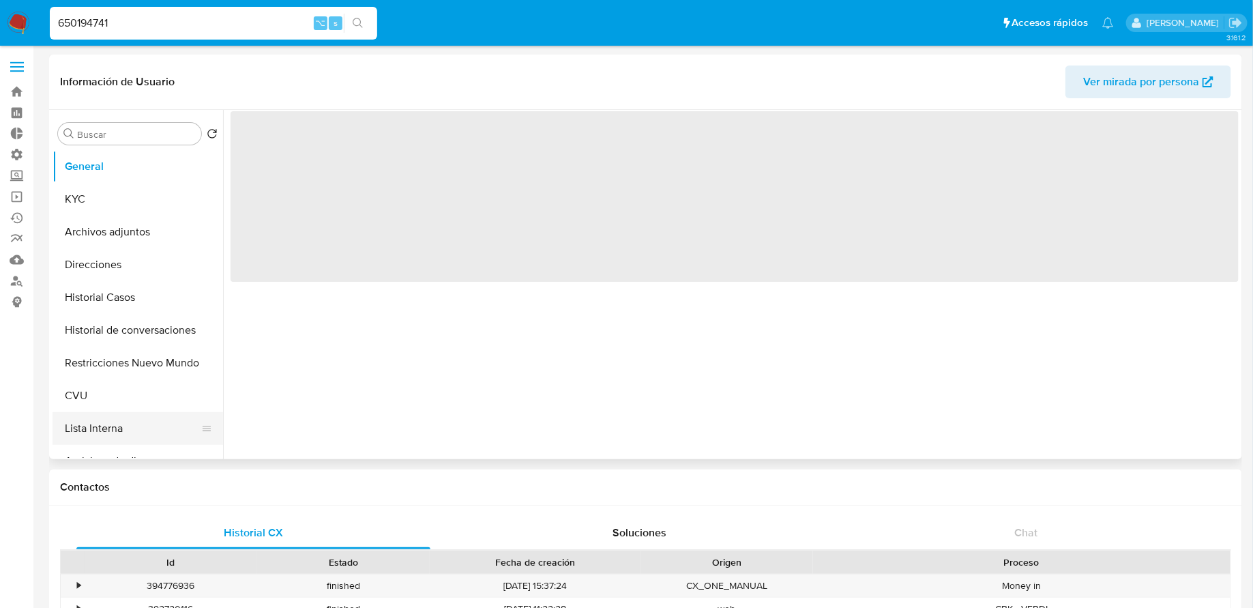
select select "10"
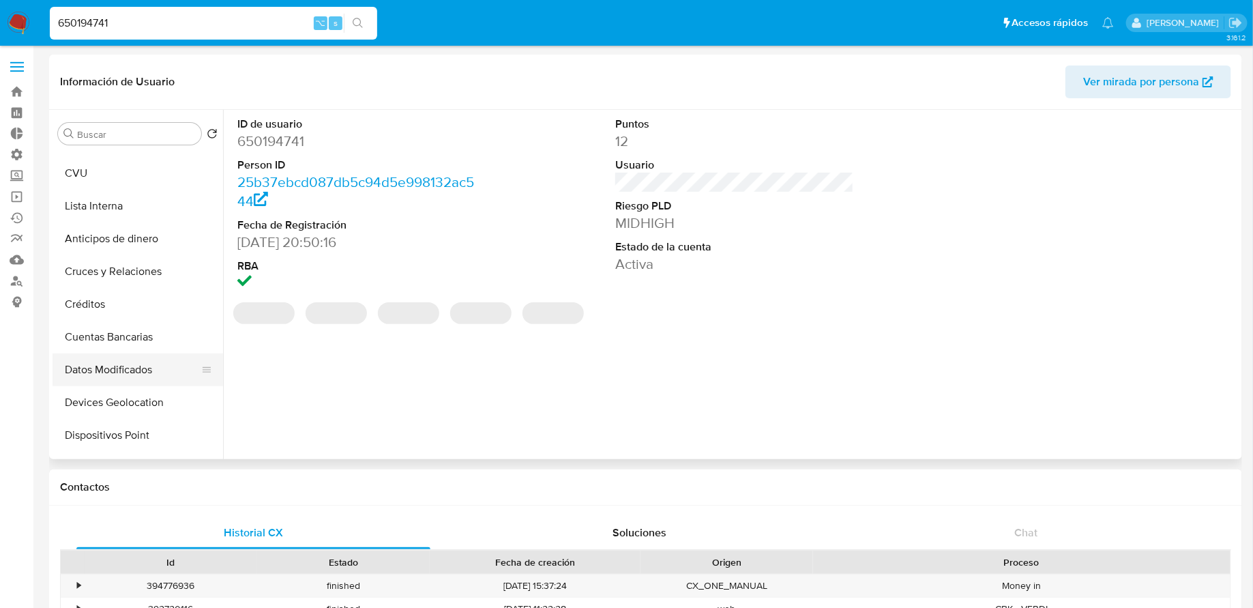
scroll to position [248, 0]
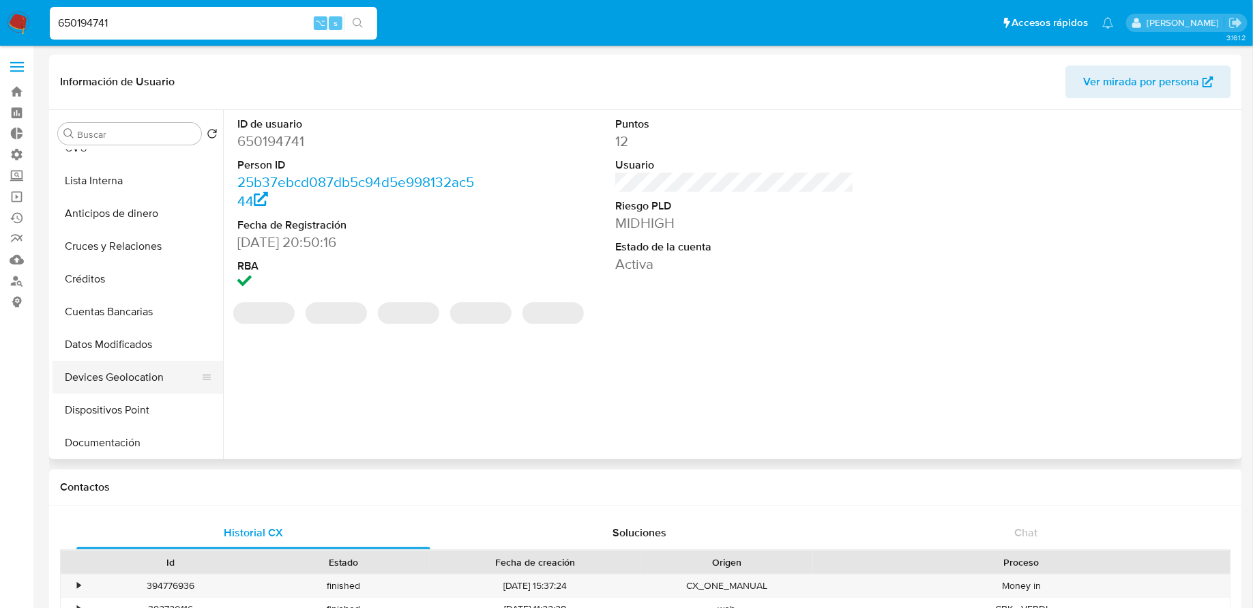
click at [117, 388] on button "Devices Geolocation" at bounding box center [133, 377] width 160 height 33
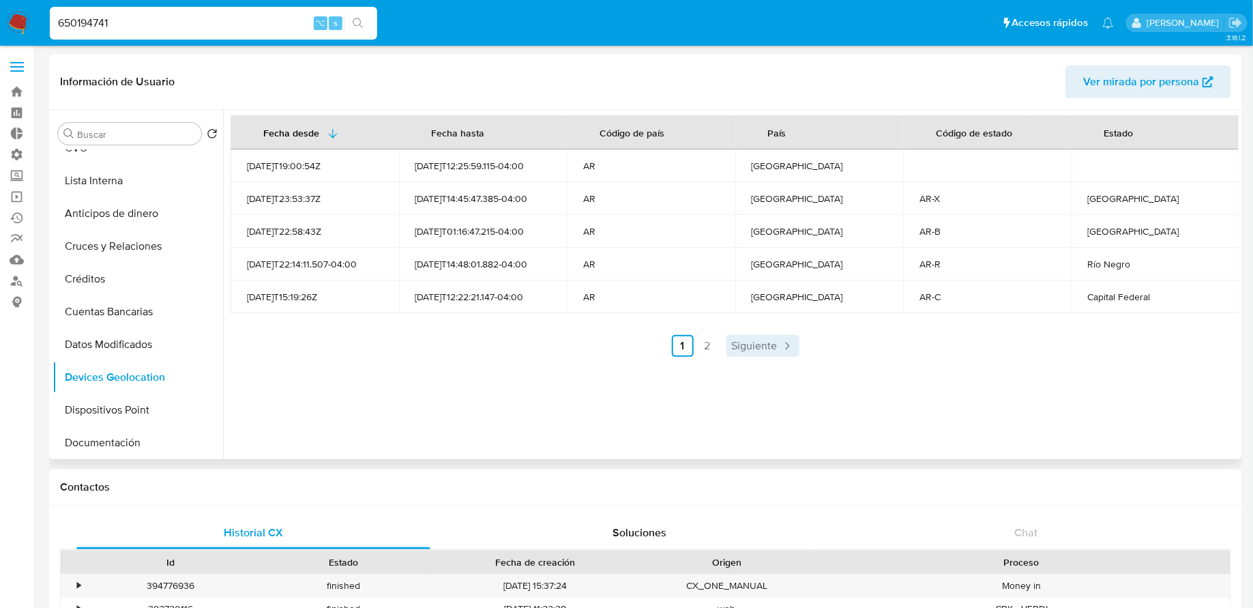
click at [732, 340] on span "Siguiente" at bounding box center [755, 345] width 46 height 11
